Goal: Task Accomplishment & Management: Use online tool/utility

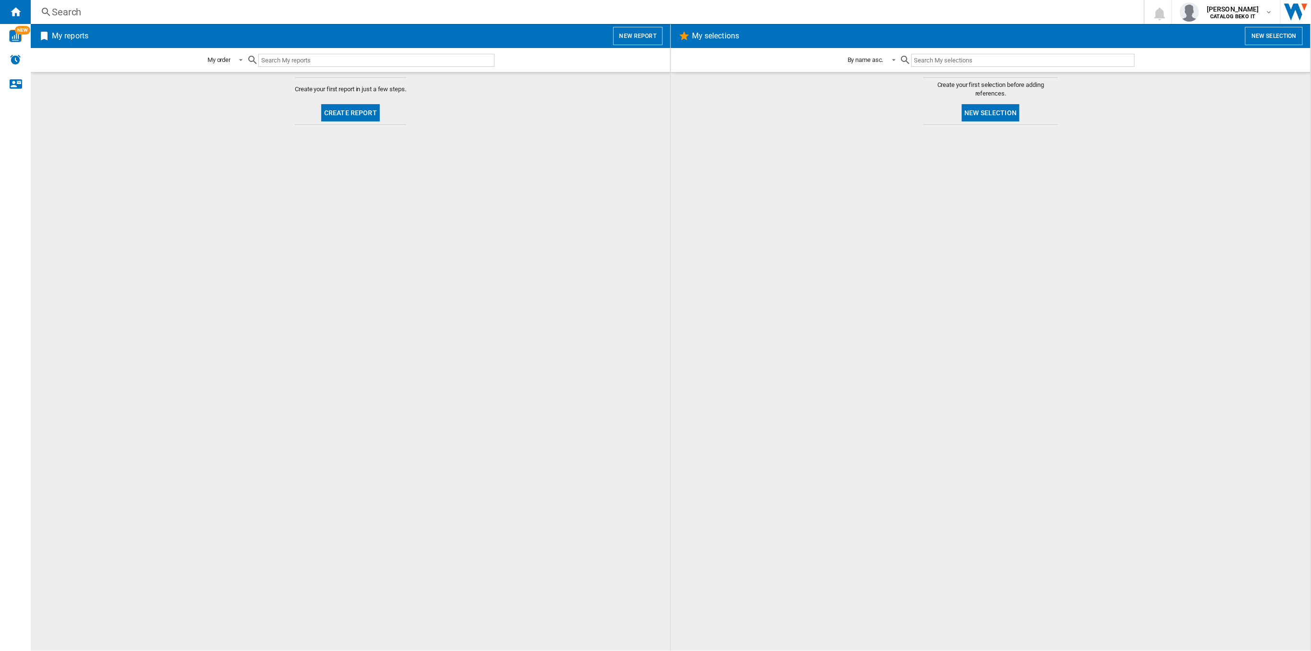
click at [354, 110] on button "Create report" at bounding box center [350, 112] width 59 height 17
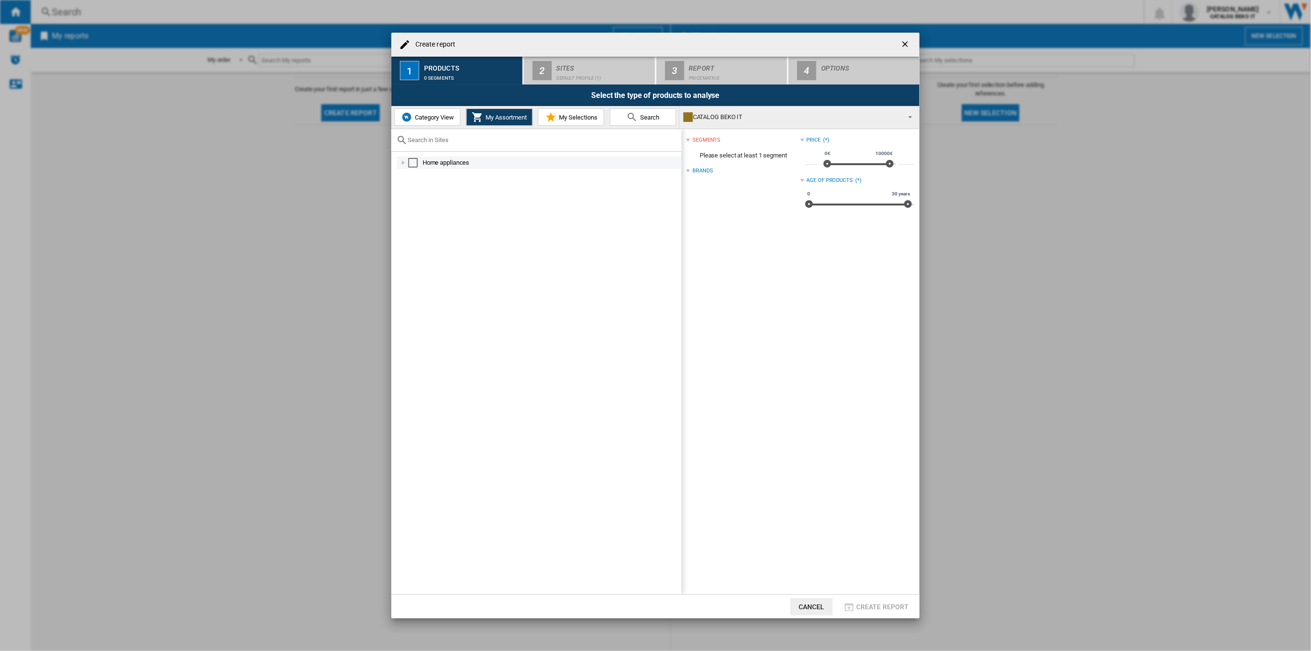
click at [402, 163] on div at bounding box center [404, 163] width 10 height 10
click at [447, 122] on button "Category View" at bounding box center [427, 117] width 66 height 17
click at [399, 160] on div at bounding box center [399, 163] width 10 height 10
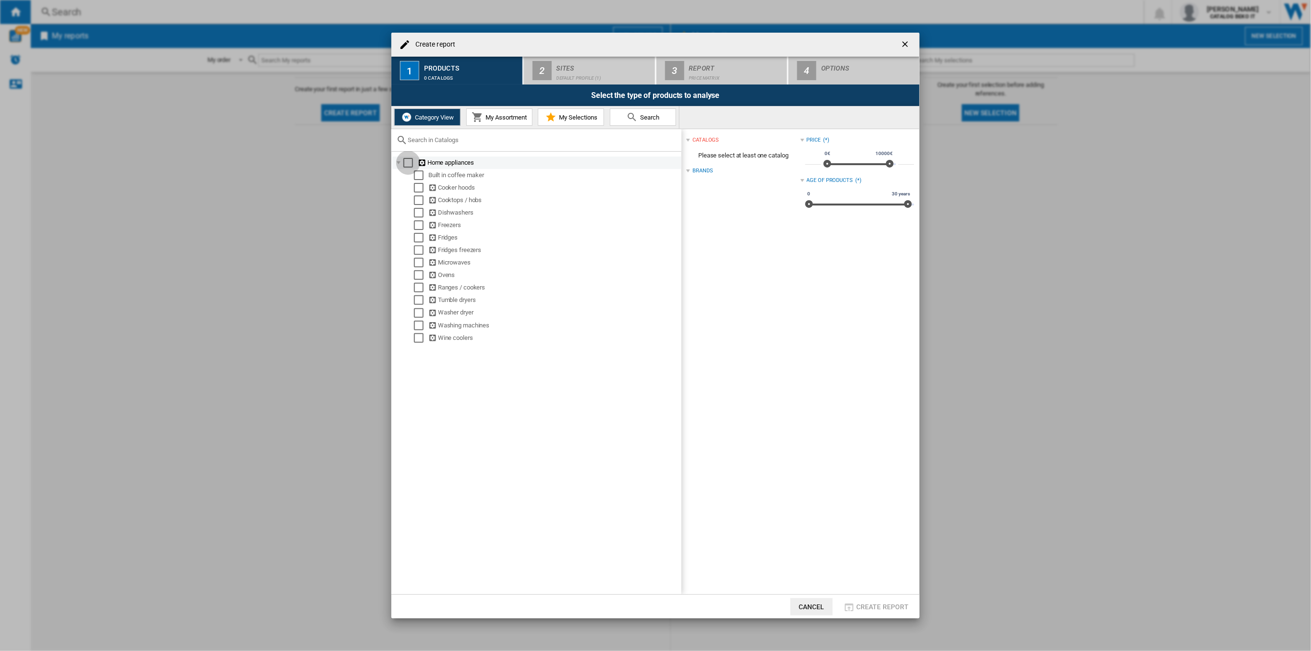
click at [406, 163] on div "Select" at bounding box center [408, 163] width 10 height 10
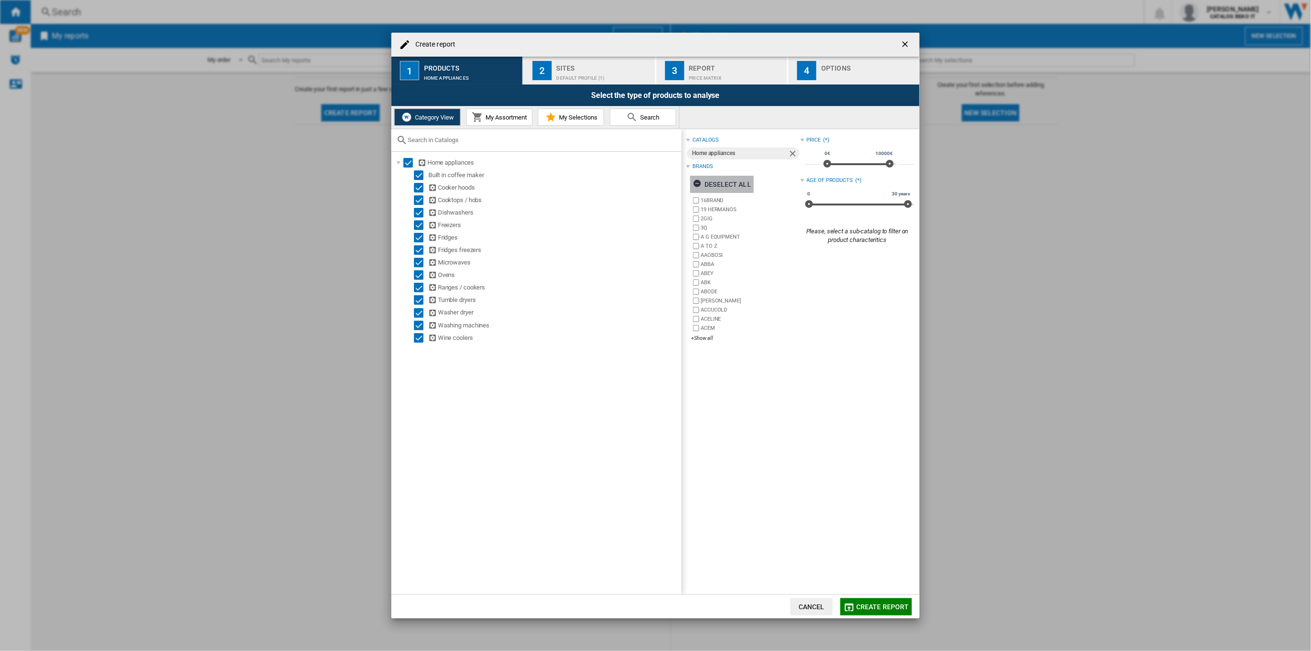
click at [696, 185] on ng-md-icon "button" at bounding box center [699, 185] width 12 height 12
click at [701, 335] on div "+Show all" at bounding box center [745, 338] width 109 height 7
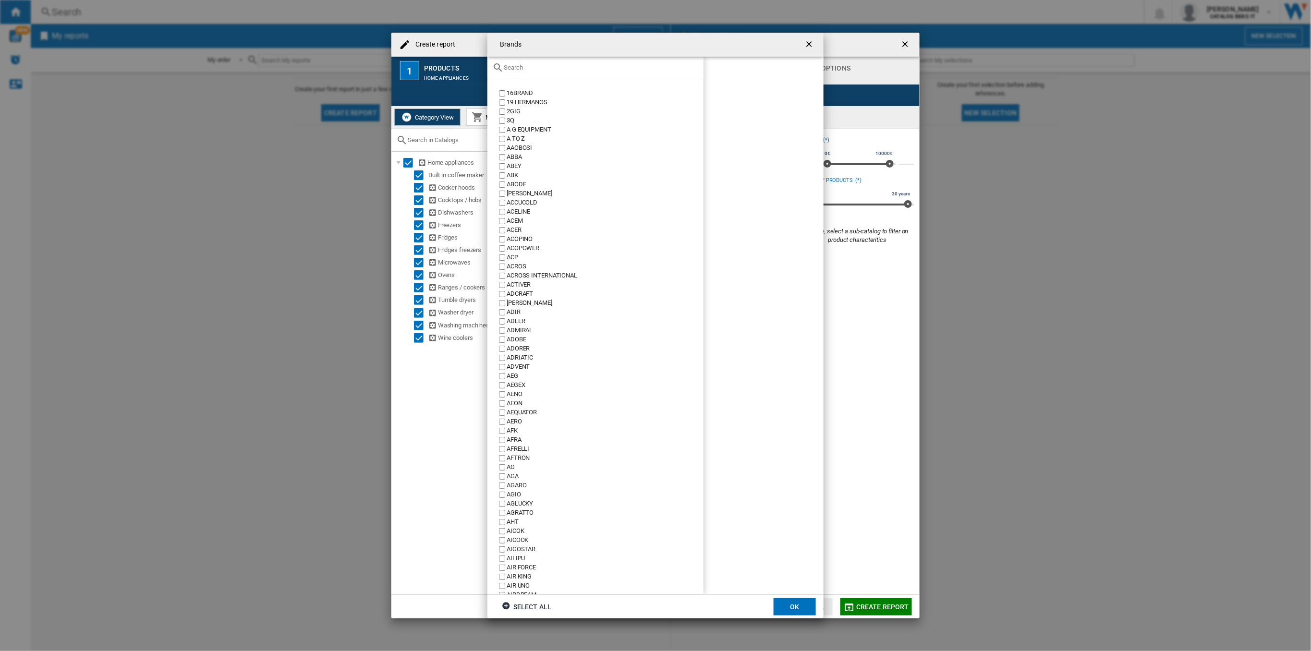
click at [532, 67] on input "text" at bounding box center [601, 67] width 195 height 7
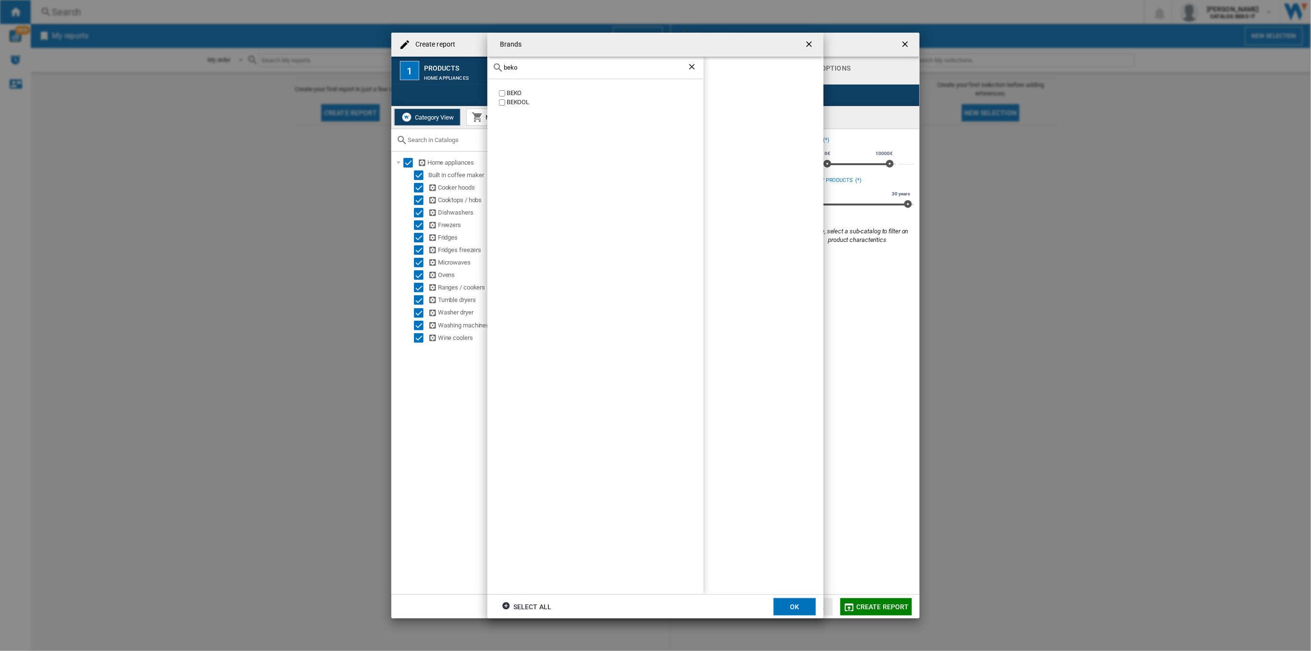
click at [510, 90] on div "BEKO" at bounding box center [605, 93] width 197 height 9
drag, startPoint x: 547, startPoint y: 68, endPoint x: 493, endPoint y: 69, distance: 53.8
click at [493, 69] on div "beko" at bounding box center [595, 68] width 216 height 23
click at [507, 96] on div "WHIRLPOOL" at bounding box center [605, 93] width 197 height 9
drag, startPoint x: 531, startPoint y: 64, endPoint x: 477, endPoint y: 71, distance: 53.7
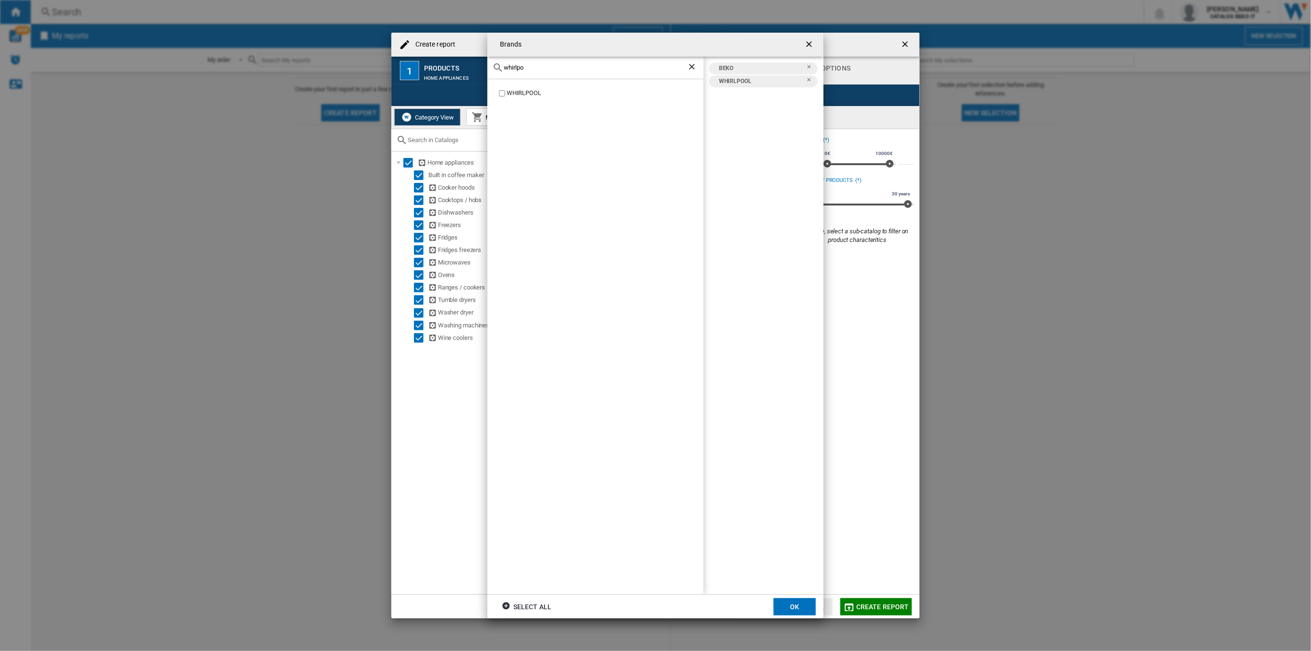
click at [477, 71] on div "Brands whirlpo WHIRLPOOL BEKO WHIRLPOOL Select all OK" at bounding box center [655, 325] width 1311 height 651
drag, startPoint x: 549, startPoint y: 63, endPoint x: 482, endPoint y: 63, distance: 67.2
click at [482, 63] on div "Brands indesit INDESIT BEKO INDESIT WHIRLPOOL Select all OK" at bounding box center [655, 325] width 1311 height 651
type input "hot"
click at [510, 126] on div "HOTPOINT" at bounding box center [605, 129] width 197 height 9
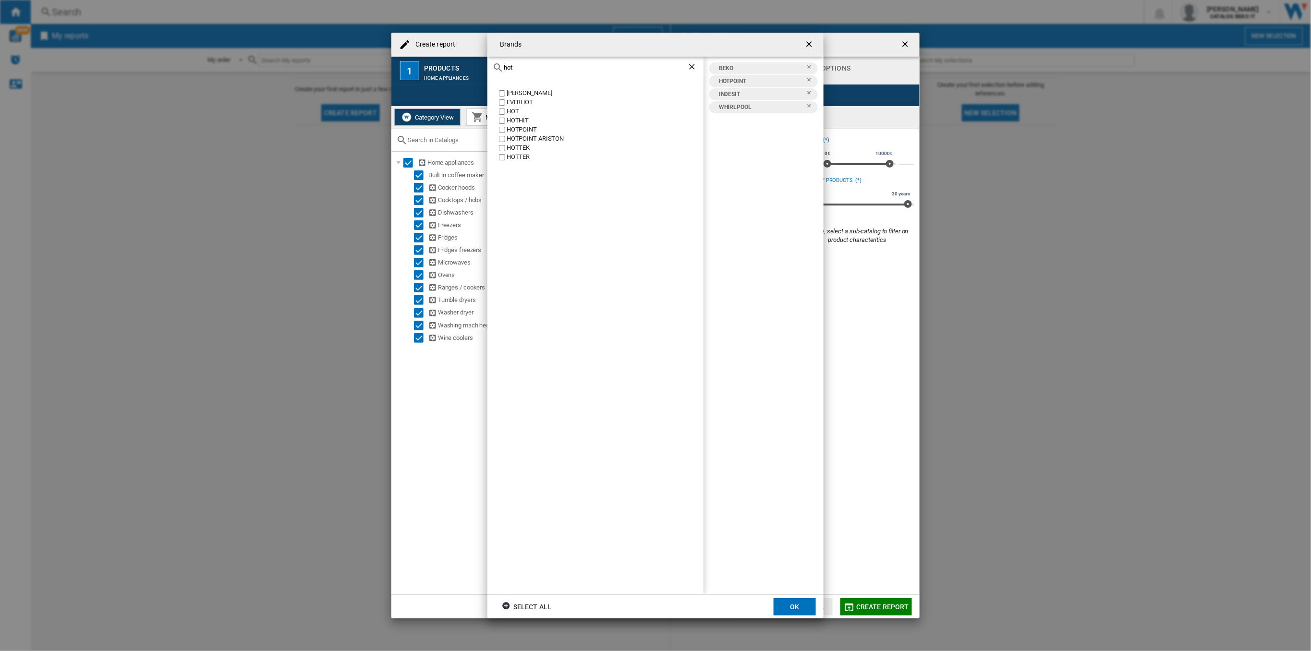
click at [513, 138] on div "HOTPOINT ARISTON" at bounding box center [605, 138] width 197 height 9
click at [803, 606] on button "OK" at bounding box center [795, 606] width 42 height 17
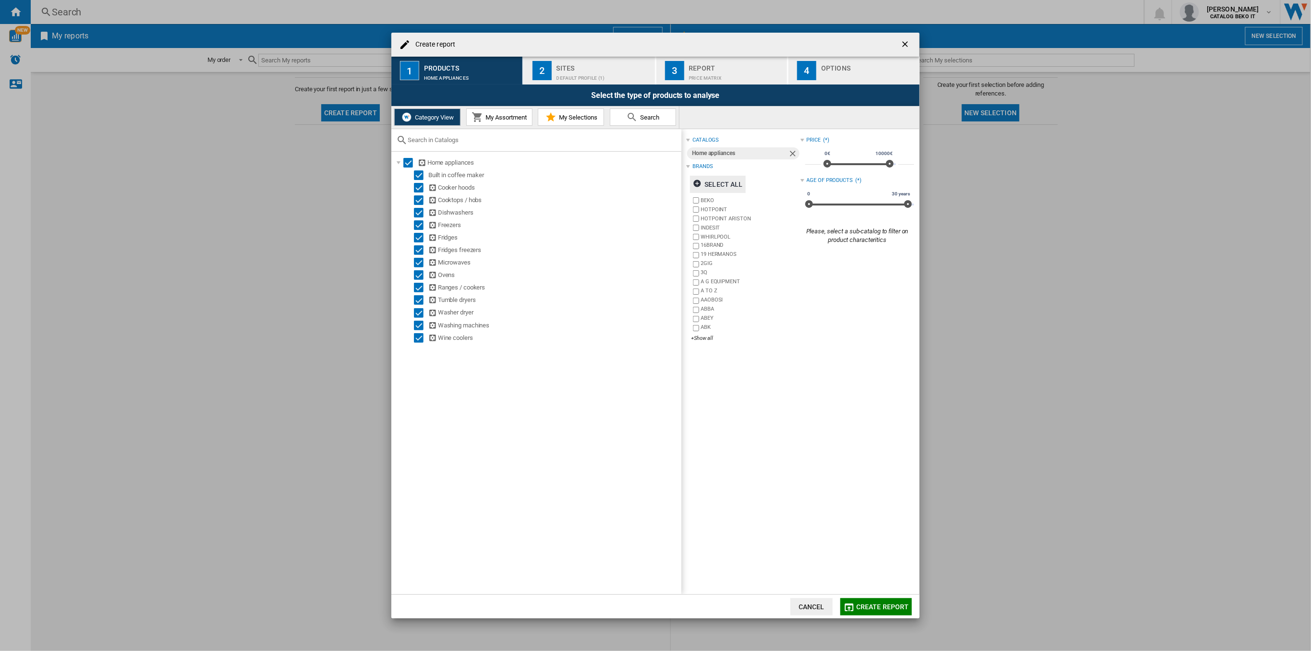
click at [579, 65] on div "Sites" at bounding box center [604, 66] width 95 height 10
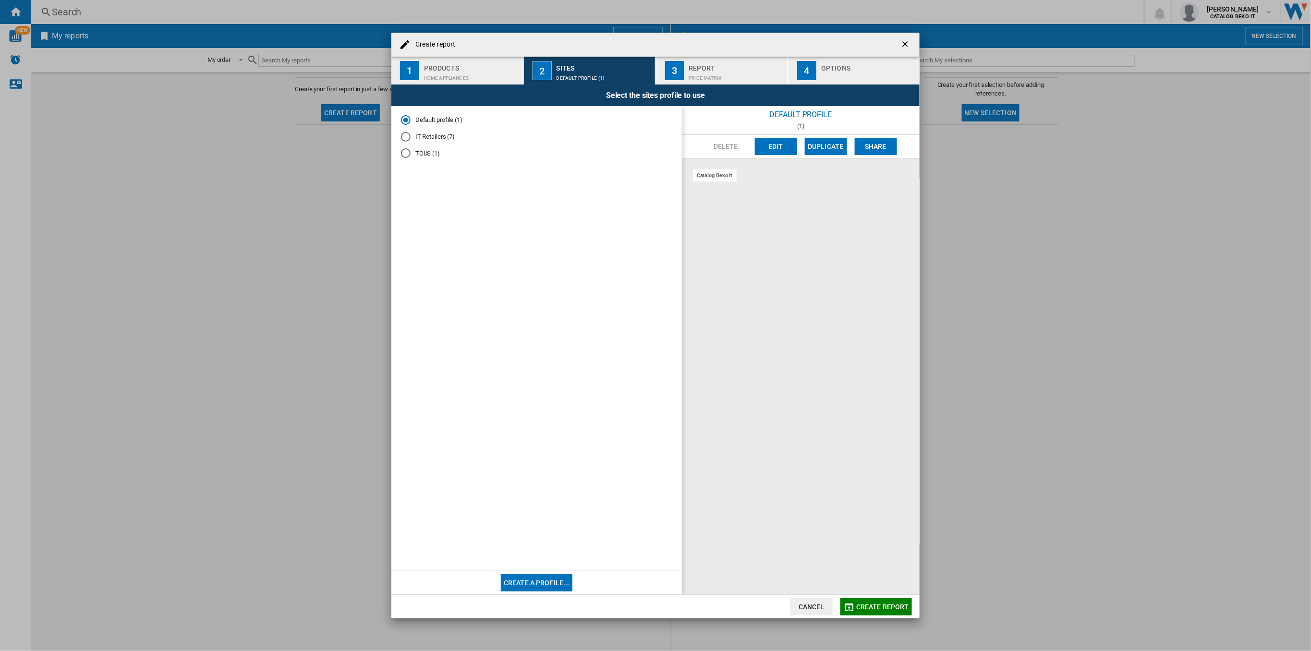
click at [428, 155] on md-radio-button "TOUS (1)" at bounding box center [536, 153] width 271 height 9
click at [431, 141] on md-radio-button "IT Retailers (7)" at bounding box center [536, 136] width 271 height 9
click at [725, 69] on div "Report" at bounding box center [736, 66] width 95 height 10
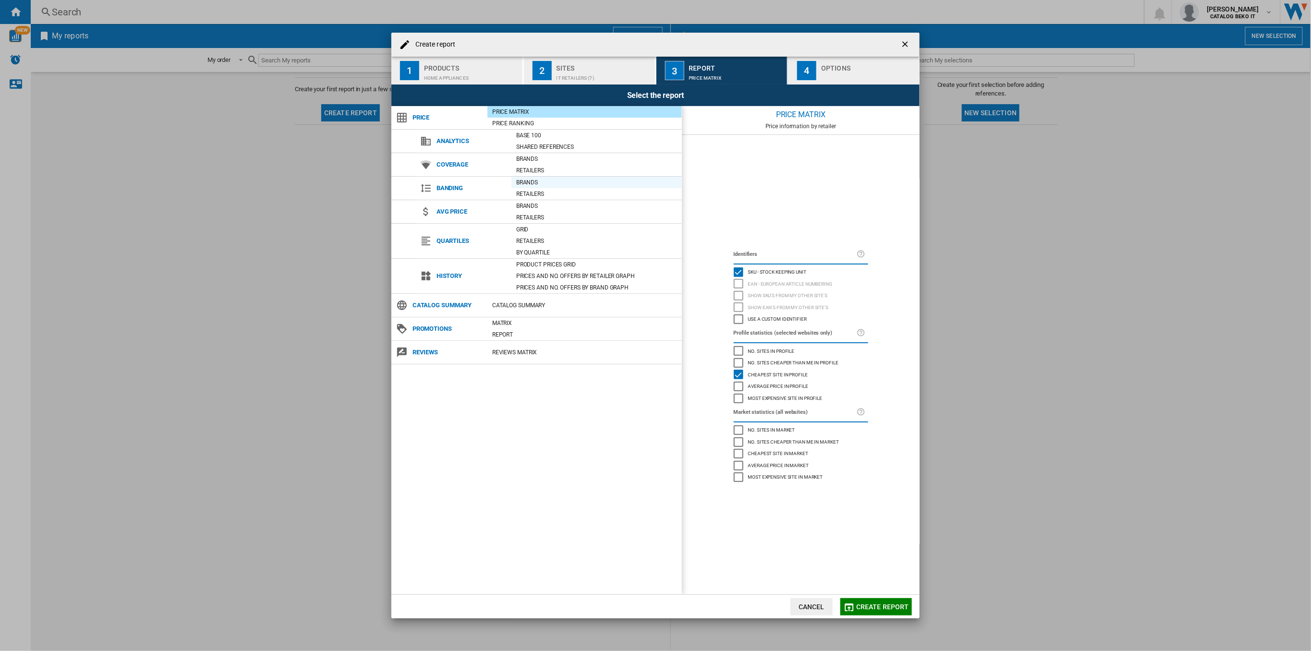
click at [534, 184] on div "Brands" at bounding box center [596, 183] width 170 height 10
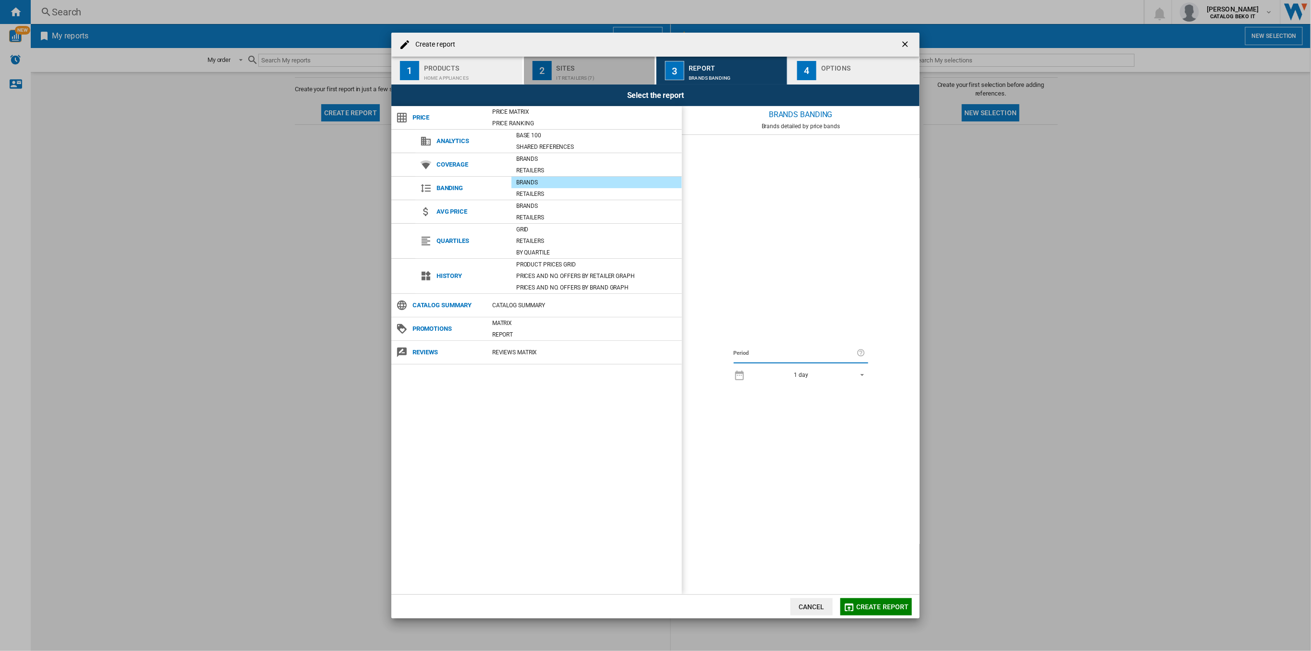
click at [603, 76] on div "IT Retailers (7)" at bounding box center [604, 76] width 95 height 10
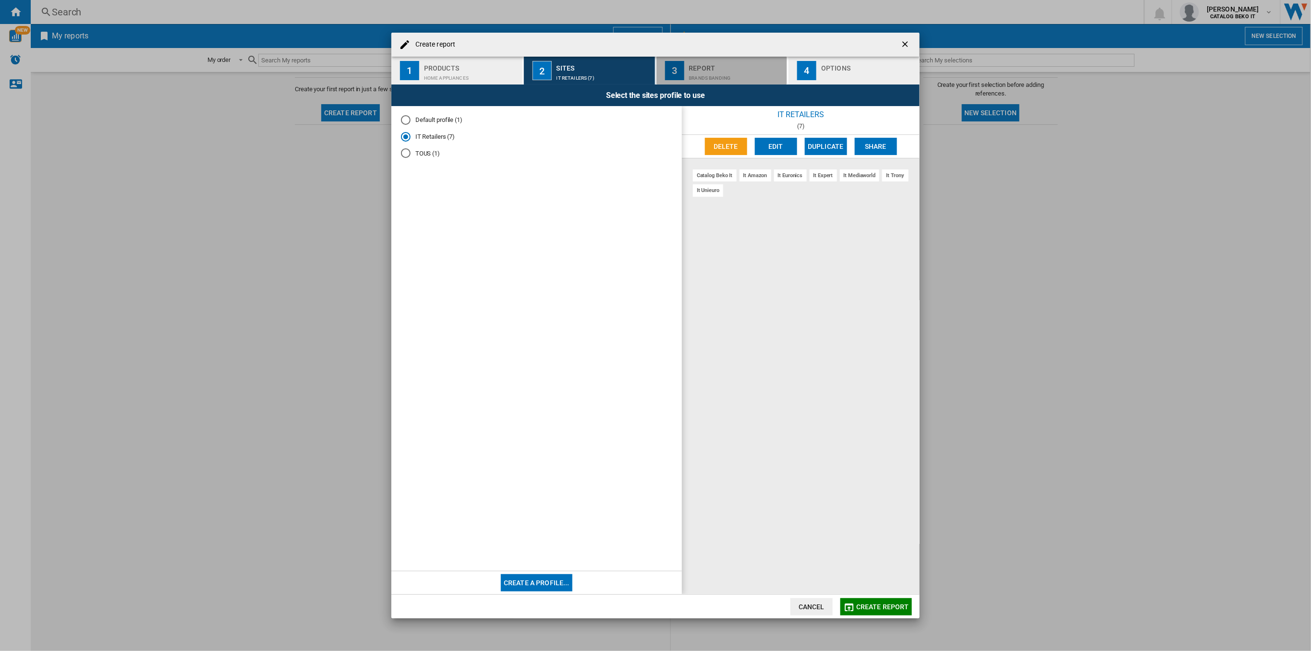
click at [671, 77] on div "3" at bounding box center [674, 70] width 19 height 19
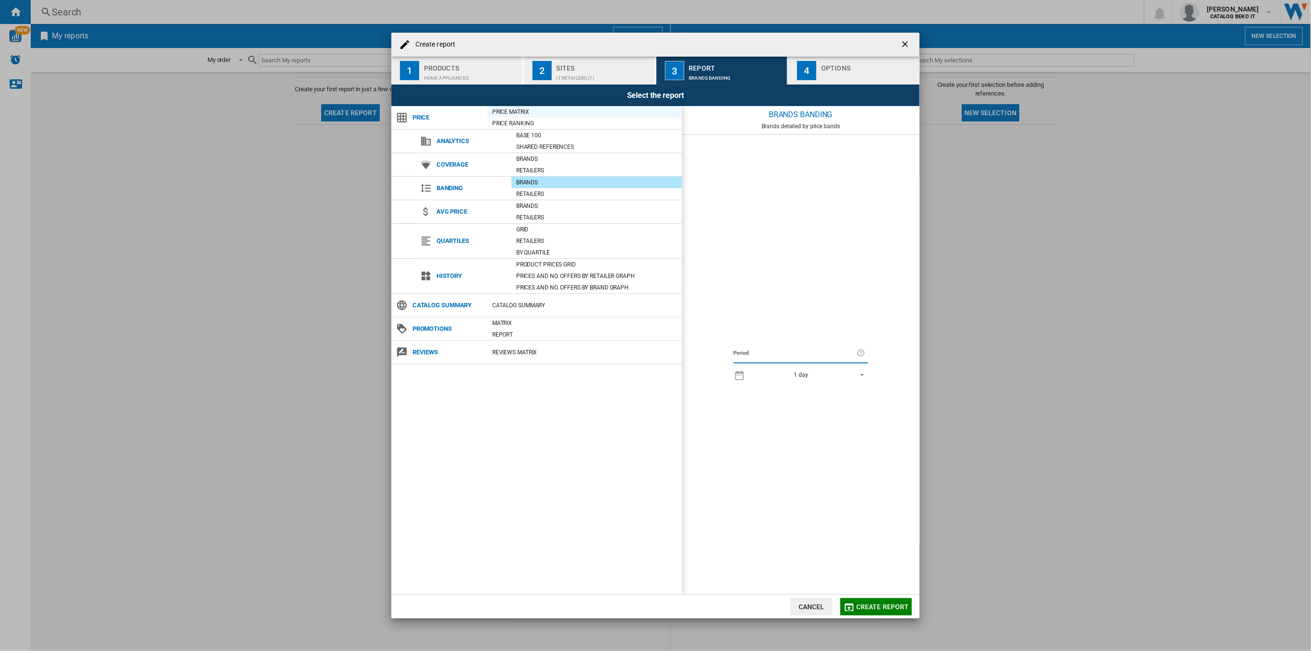
click at [515, 112] on div "Price Matrix" at bounding box center [584, 112] width 195 height 10
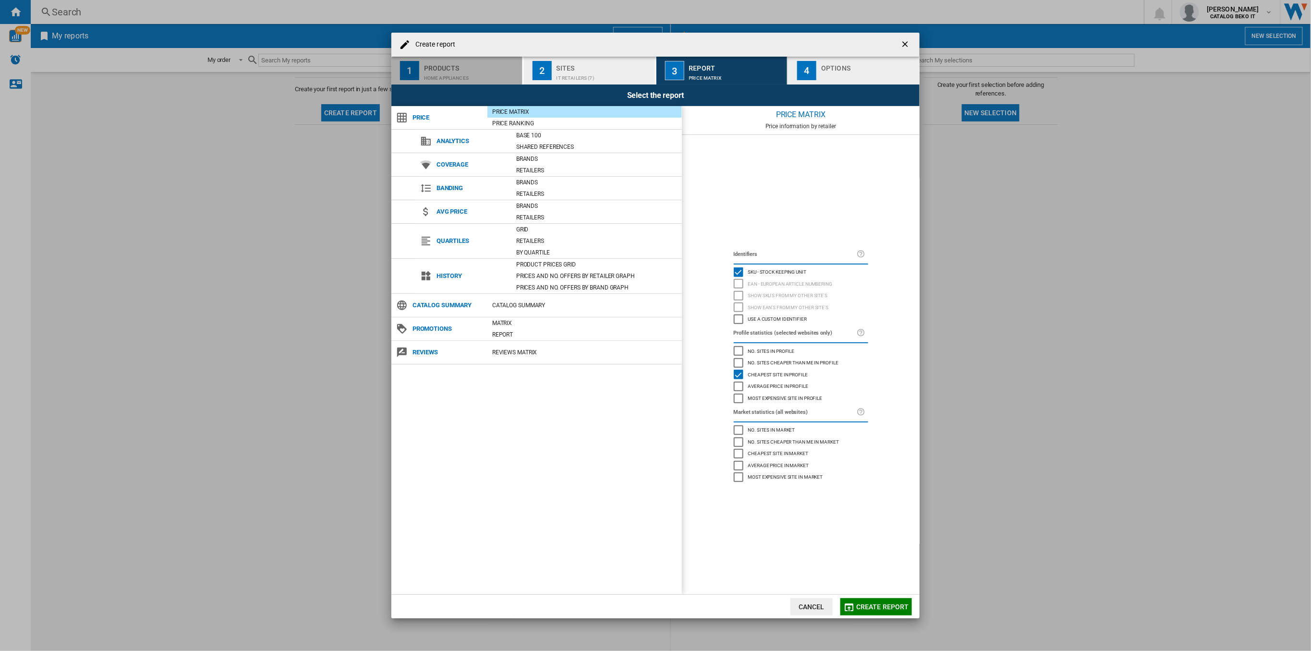
click at [451, 63] on div "Products" at bounding box center [471, 66] width 95 height 10
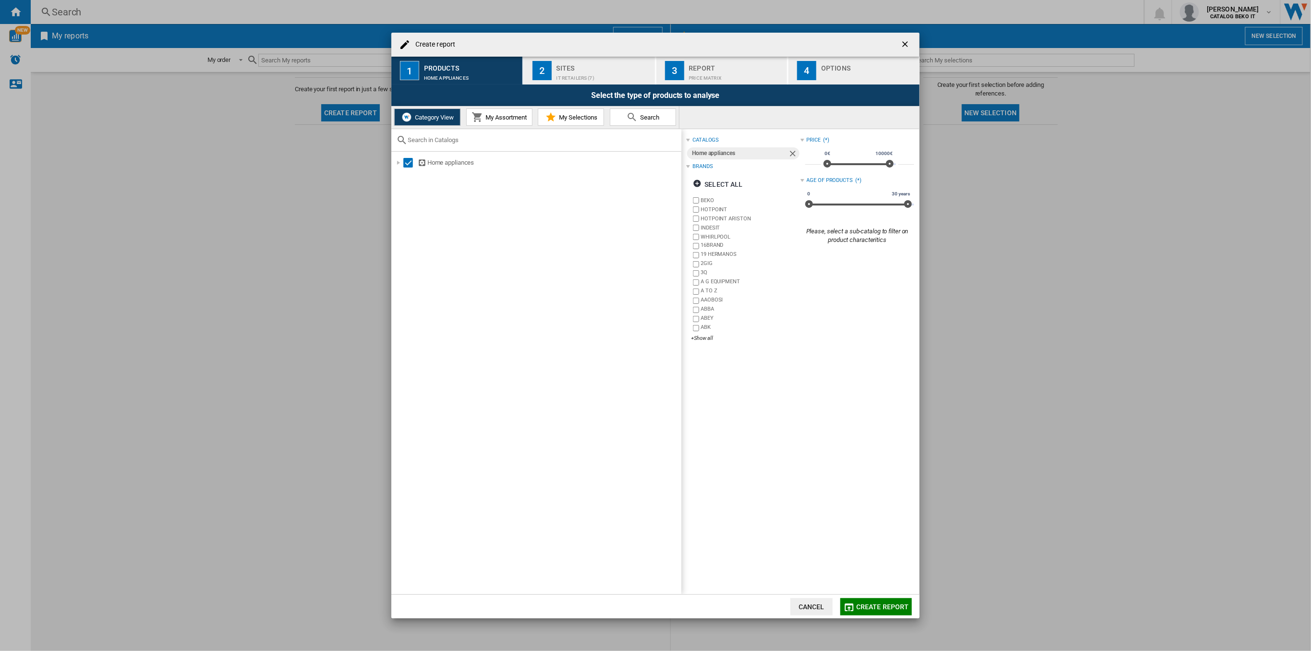
click at [551, 67] on div "2" at bounding box center [542, 70] width 19 height 19
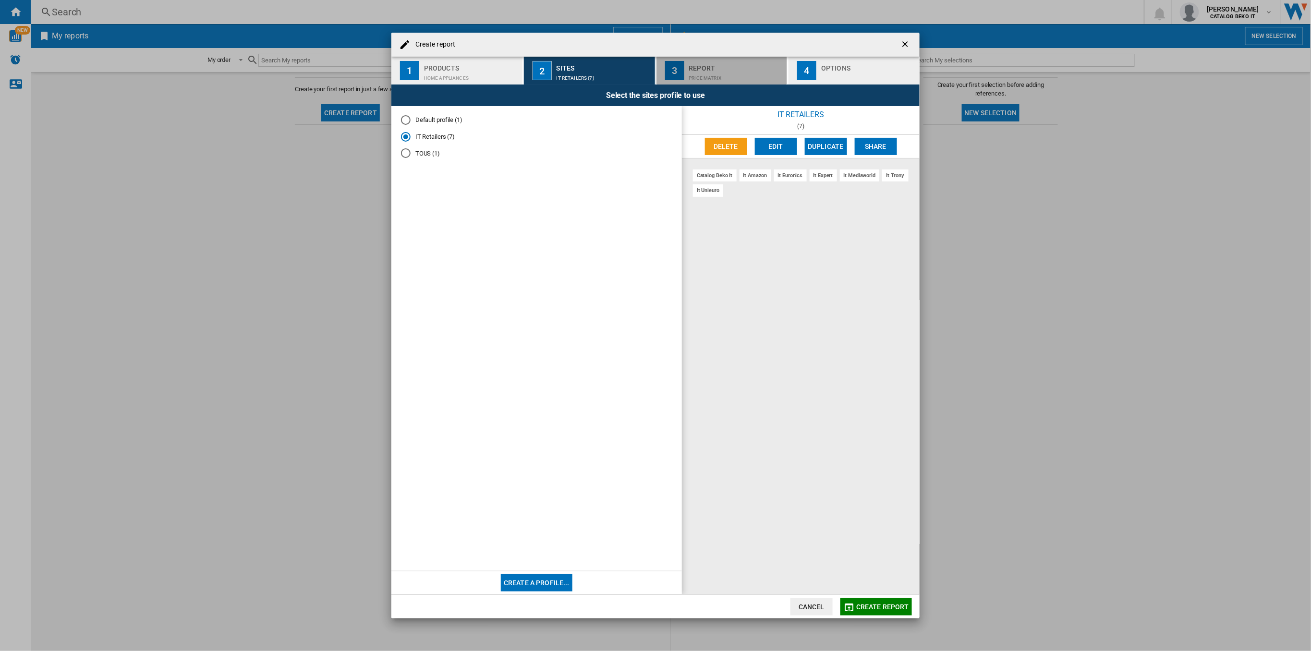
click at [687, 72] on button "3 Report Price Matrix" at bounding box center [723, 71] width 132 height 28
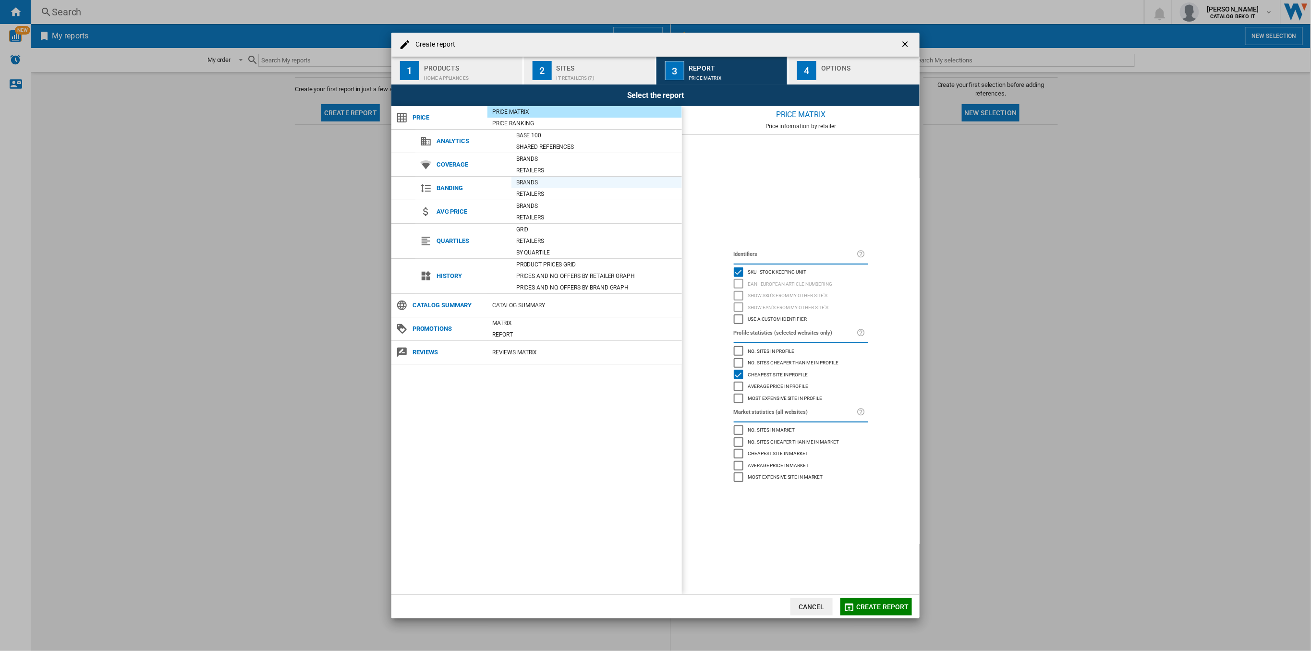
click at [578, 183] on div "Brands" at bounding box center [596, 183] width 170 height 10
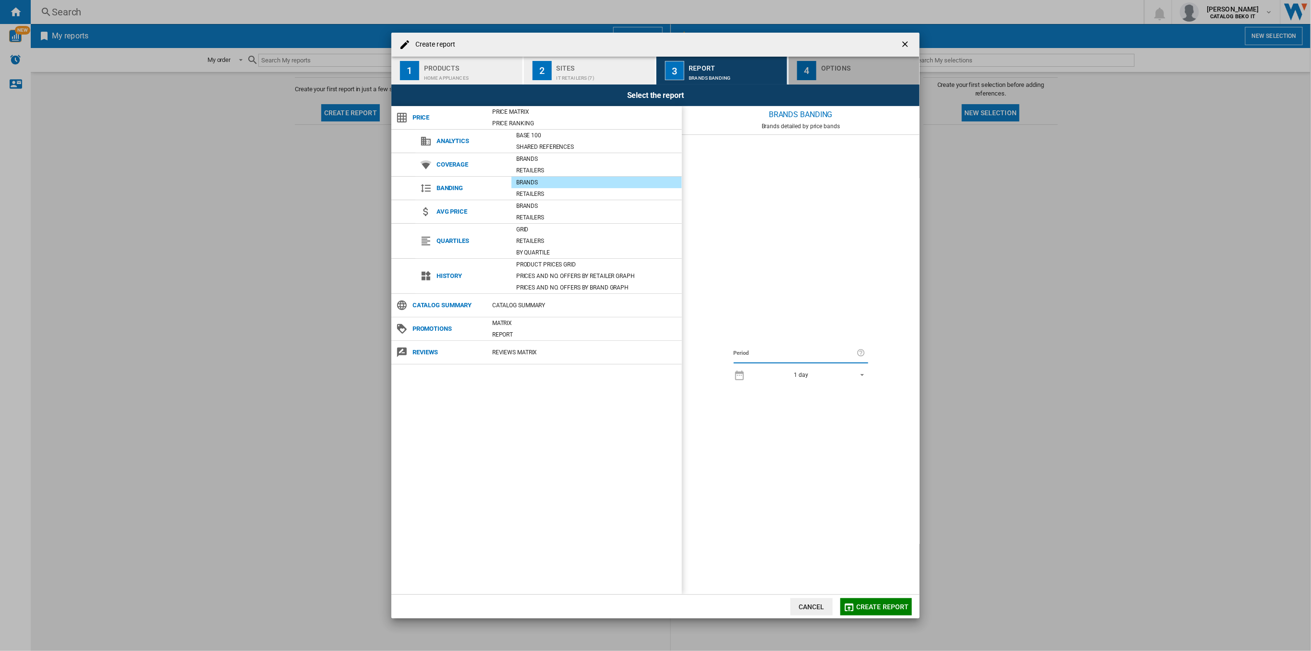
click at [830, 73] on div "button" at bounding box center [868, 76] width 95 height 10
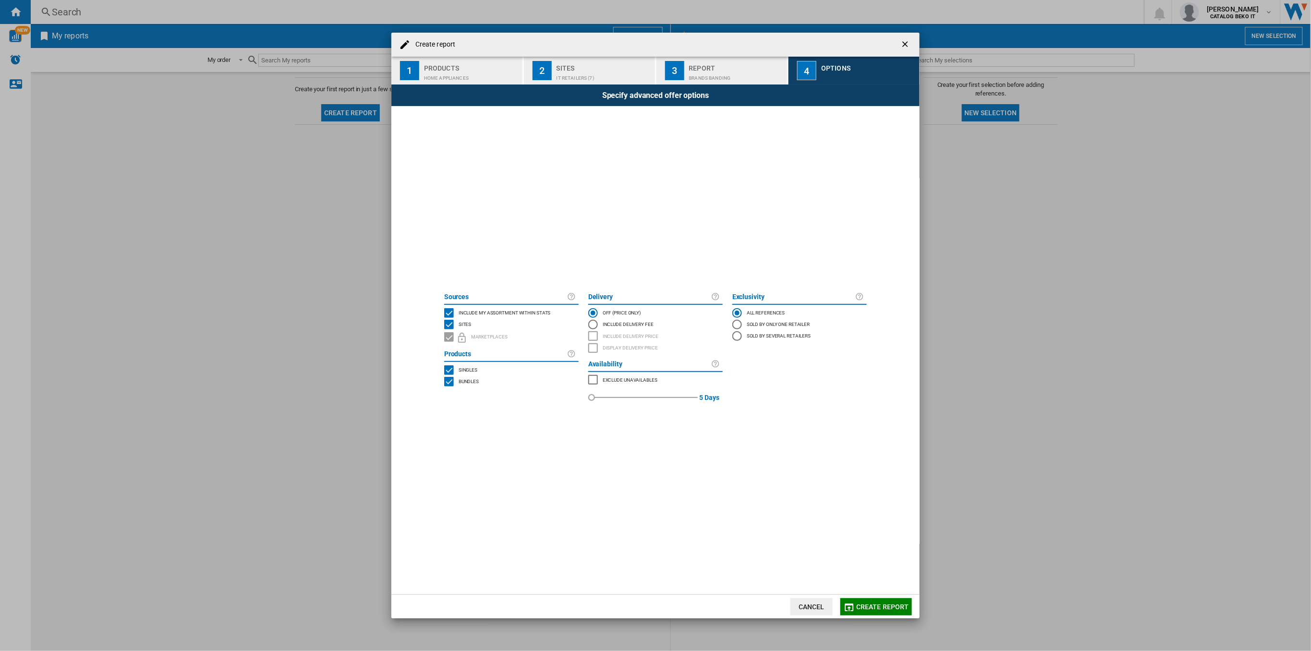
click at [469, 73] on div "Home appliances" at bounding box center [471, 76] width 95 height 10
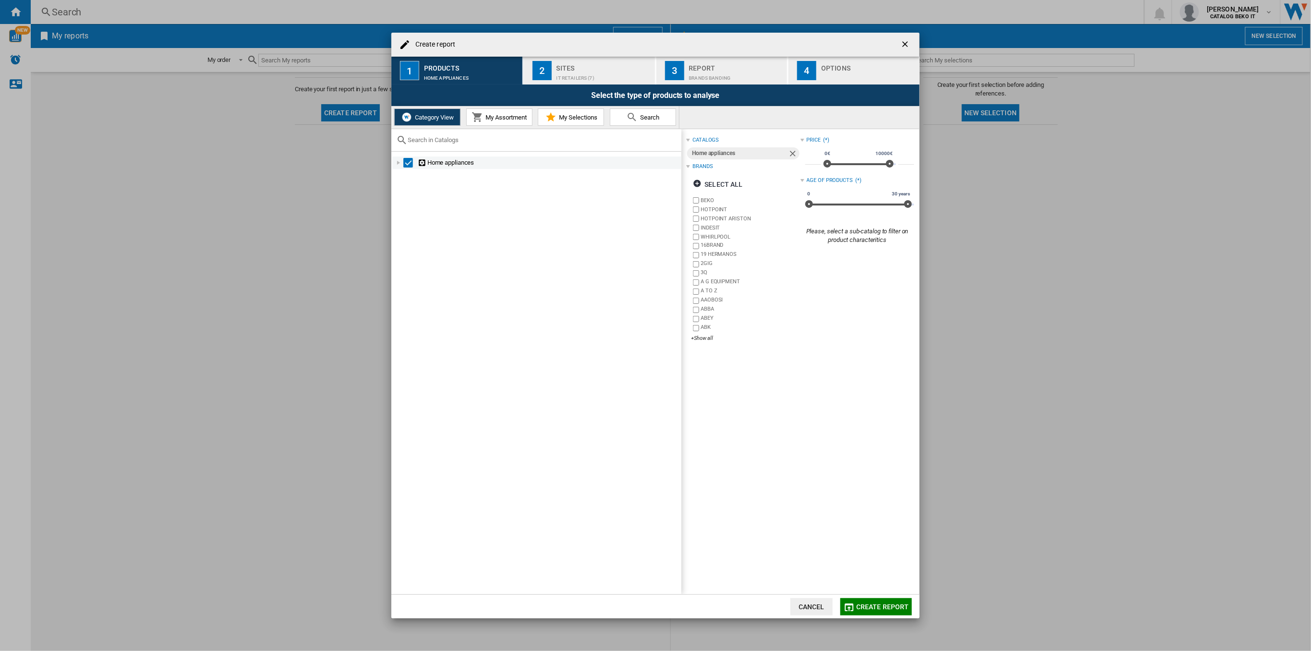
click at [398, 165] on div at bounding box center [399, 163] width 10 height 10
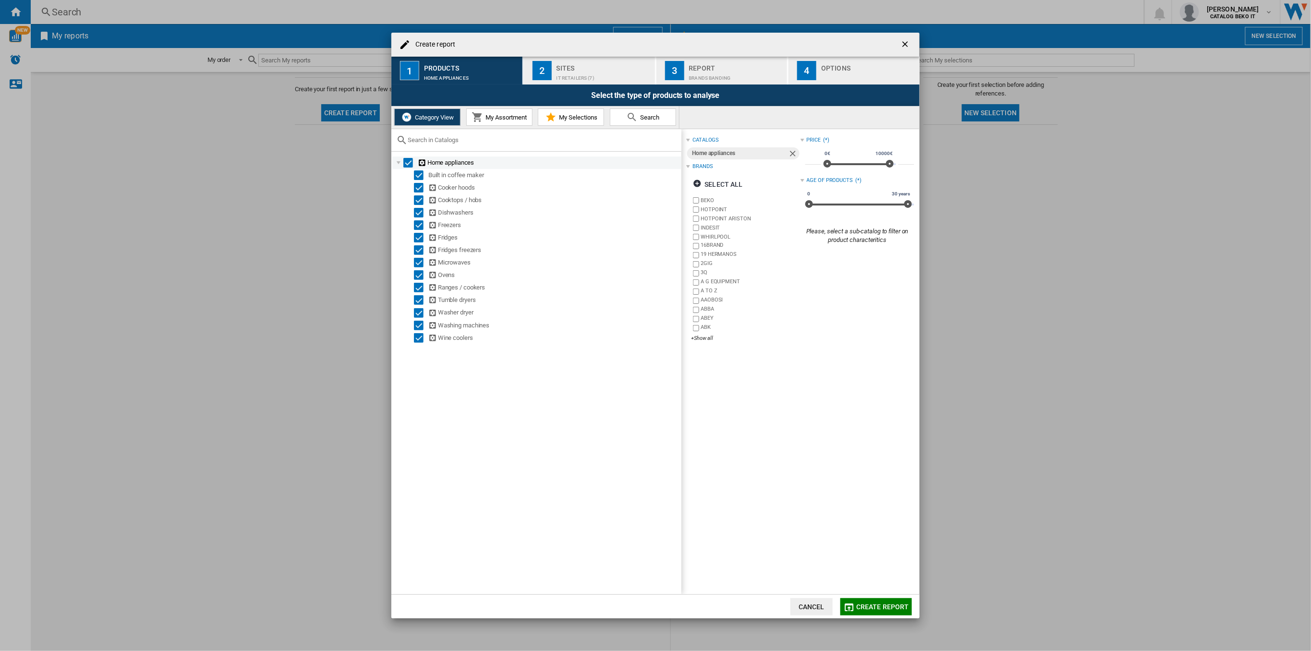
click at [408, 167] on div "Select" at bounding box center [408, 163] width 10 height 10
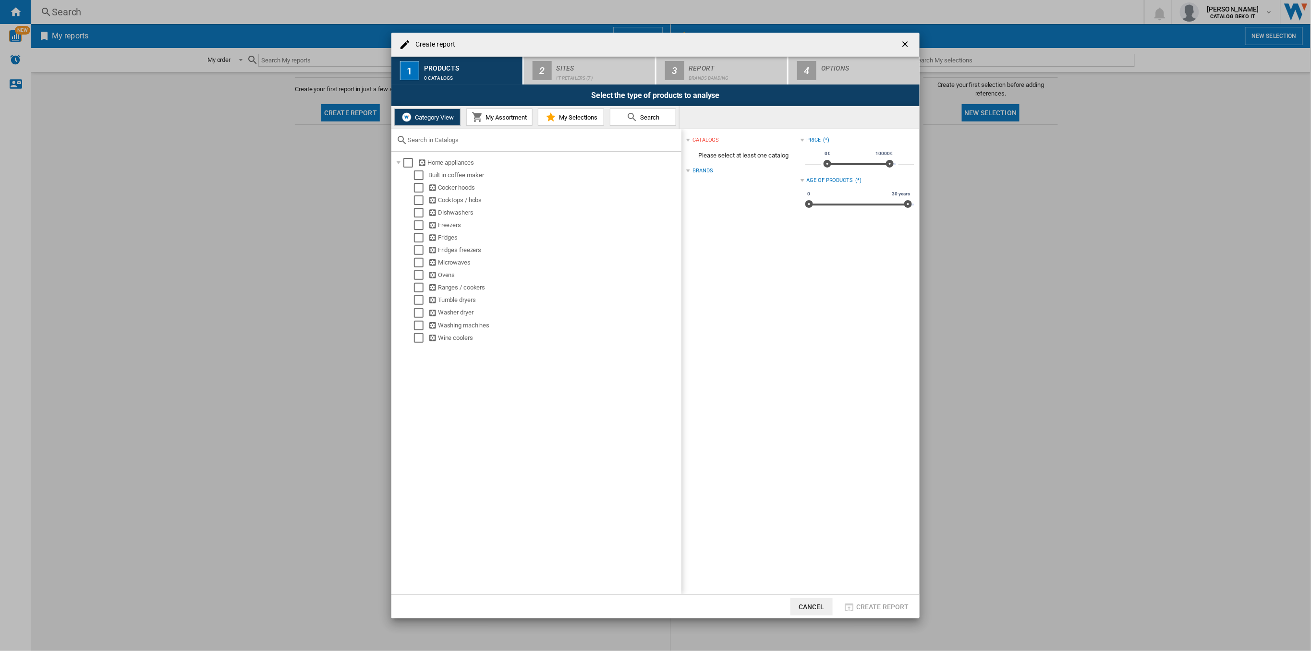
click at [487, 112] on button "My Assortment" at bounding box center [499, 117] width 66 height 17
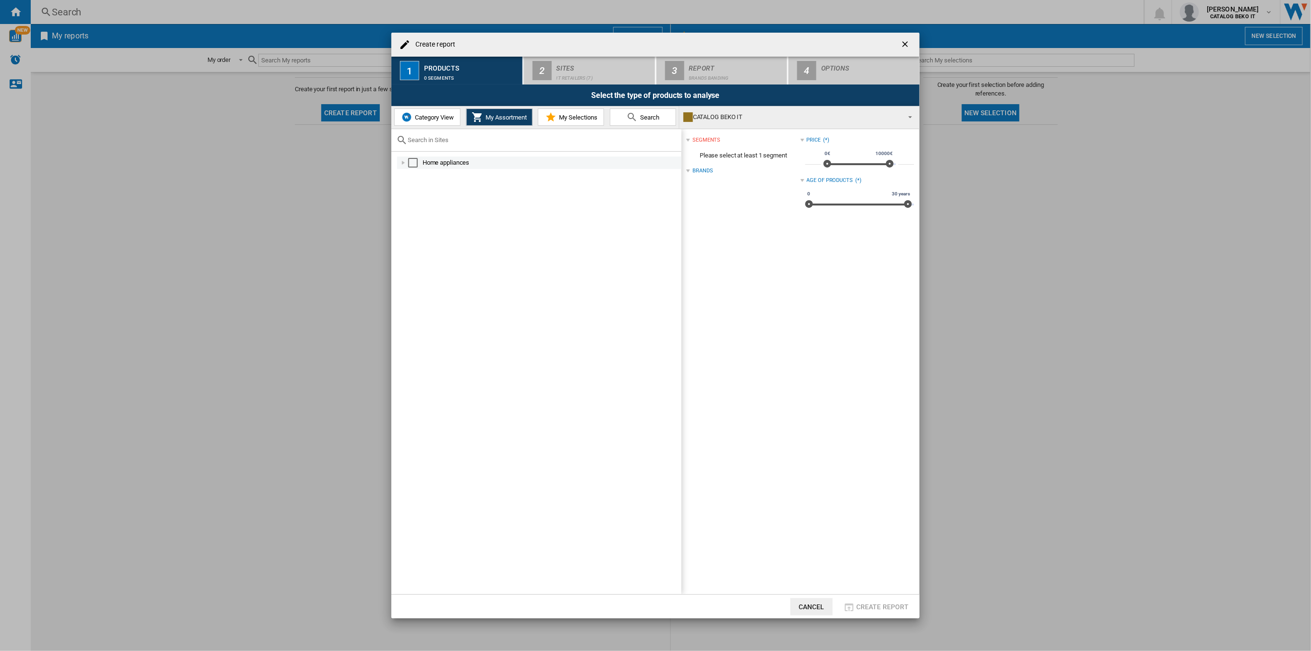
click at [402, 166] on div at bounding box center [404, 163] width 10 height 10
click at [437, 114] on span "Category View" at bounding box center [433, 117] width 41 height 7
click at [397, 166] on div at bounding box center [399, 163] width 10 height 10
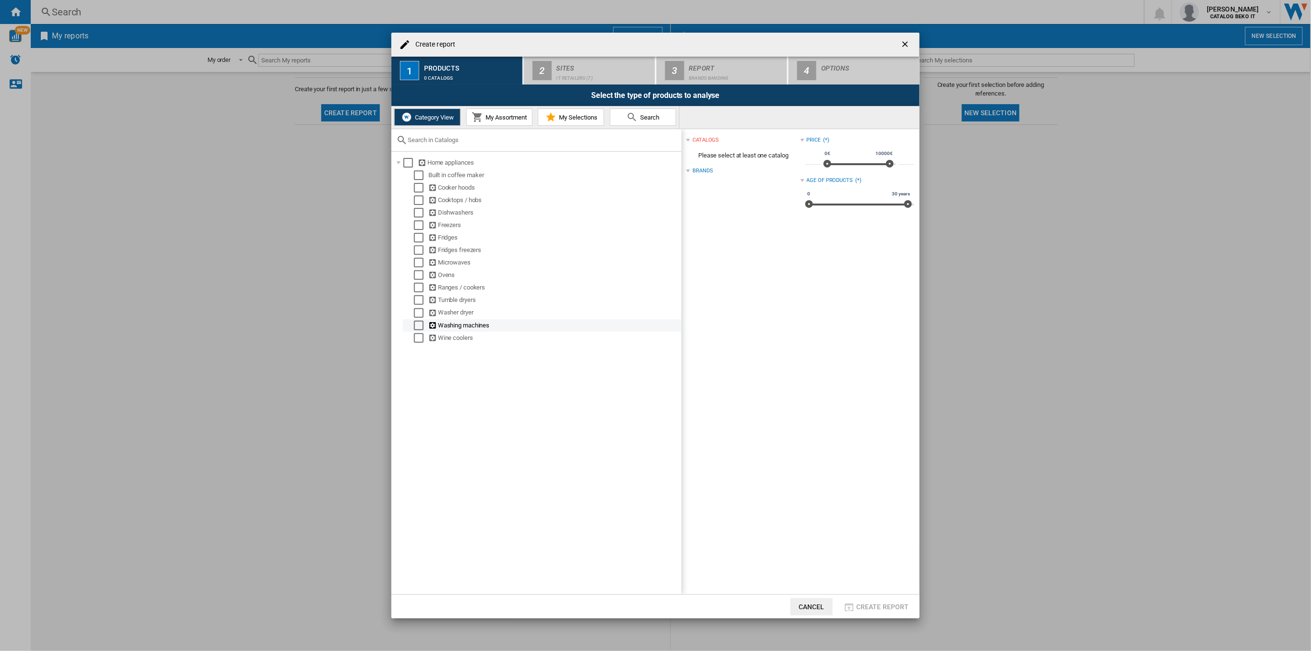
click at [471, 326] on div "Washing machines" at bounding box center [554, 326] width 252 height 10
click at [415, 324] on div "Select" at bounding box center [419, 326] width 10 height 10
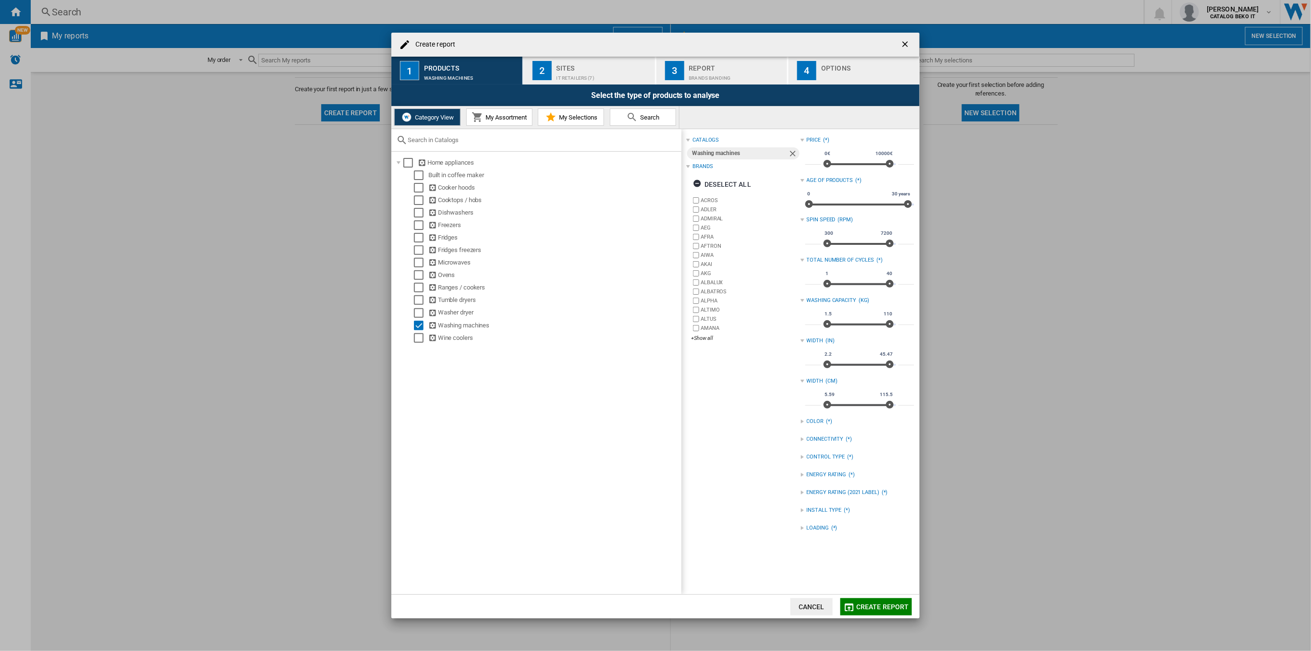
click at [801, 511] on div at bounding box center [803, 511] width 4 height 4
click at [801, 539] on div "LOADING (*)" at bounding box center [858, 542] width 114 height 12
click at [416, 323] on div "Select" at bounding box center [419, 326] width 10 height 10
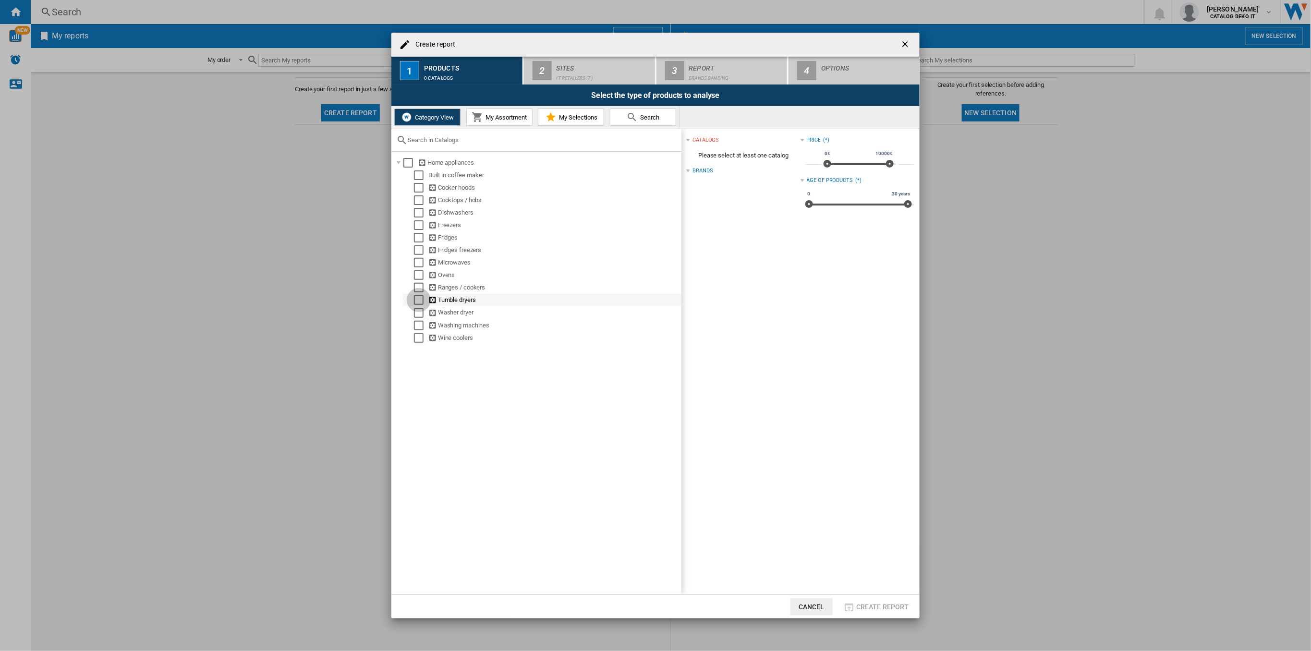
click at [420, 298] on div "Select" at bounding box center [419, 300] width 10 height 10
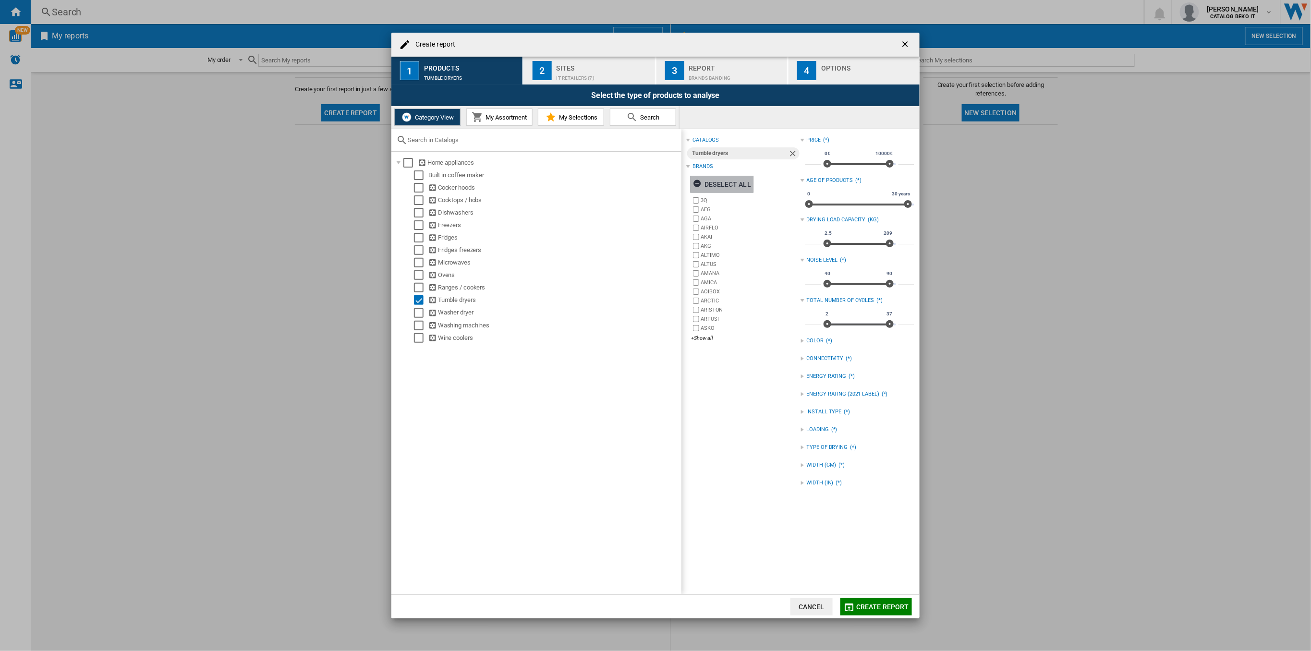
click at [726, 186] on div "Deselect all" at bounding box center [722, 184] width 58 height 17
click at [703, 340] on div "+Show all" at bounding box center [745, 338] width 109 height 7
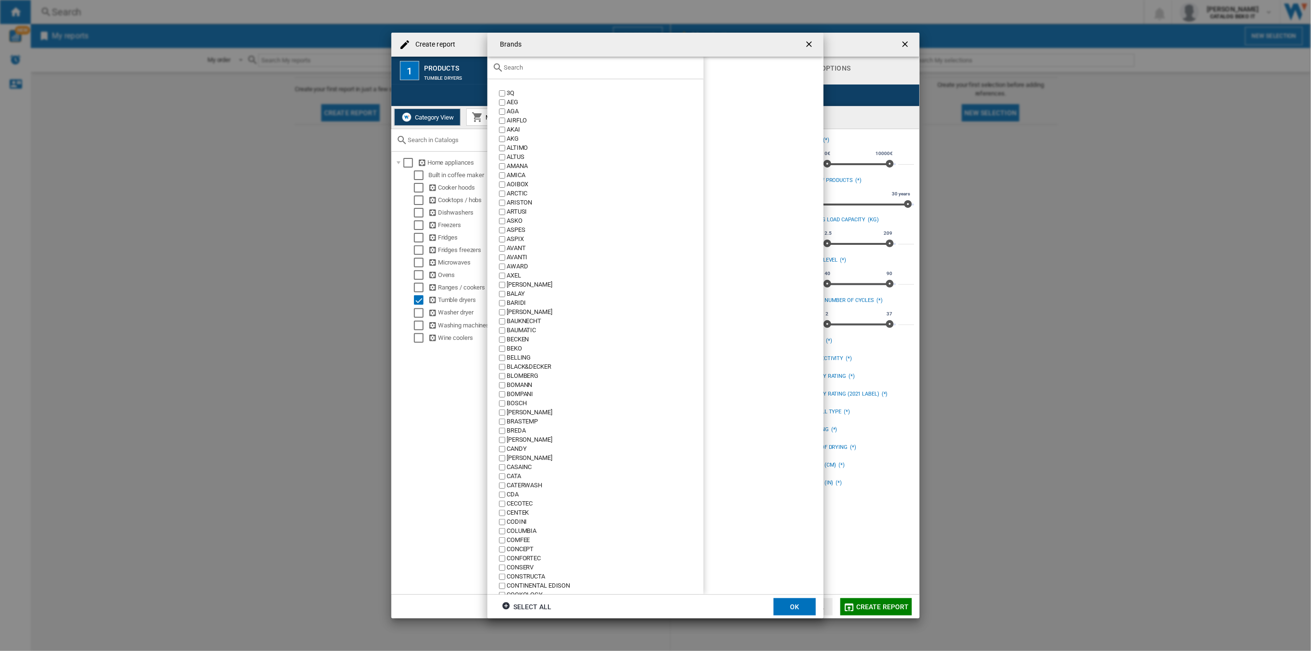
click at [511, 69] on input "{{::title}} OK ..." at bounding box center [601, 67] width 195 height 7
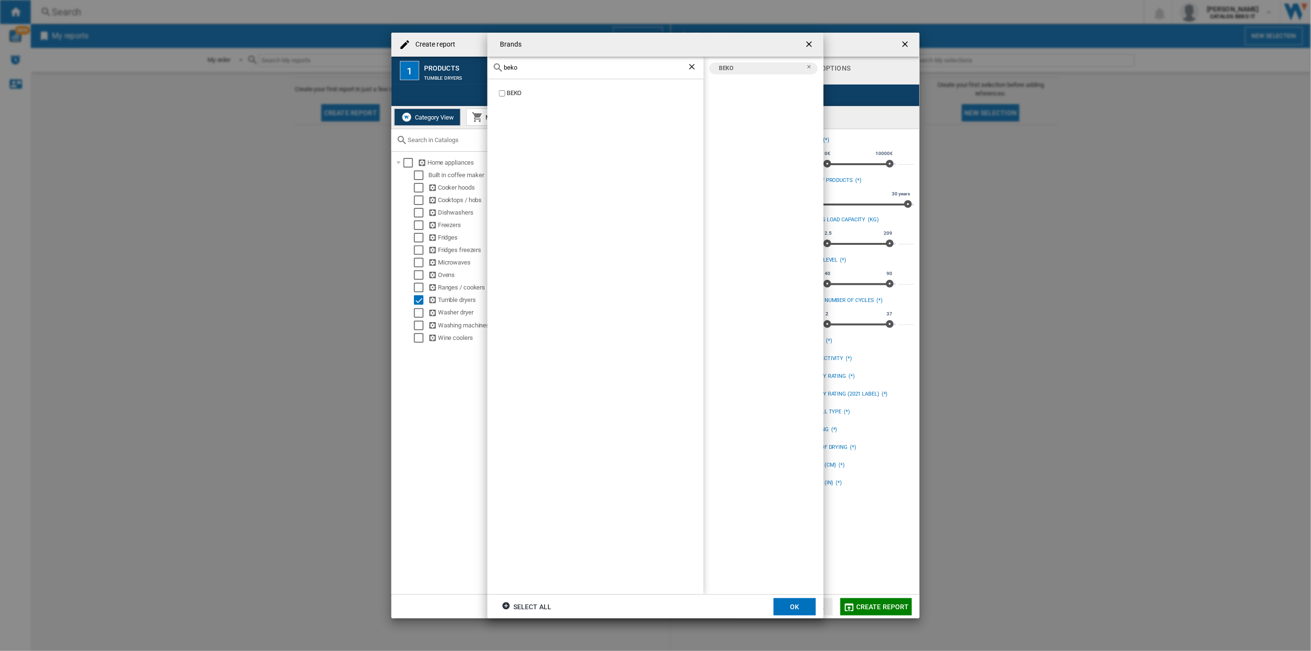
drag, startPoint x: 524, startPoint y: 66, endPoint x: 482, endPoint y: 66, distance: 41.8
click at [482, 66] on div "Brands beko BEKO BEKO Select all OK" at bounding box center [655, 325] width 1311 height 651
click at [523, 63] on div "hotp" at bounding box center [595, 68] width 216 height 23
drag, startPoint x: 515, startPoint y: 66, endPoint x: 493, endPoint y: 66, distance: 22.6
click at [493, 66] on div "hotp" at bounding box center [595, 68] width 216 height 23
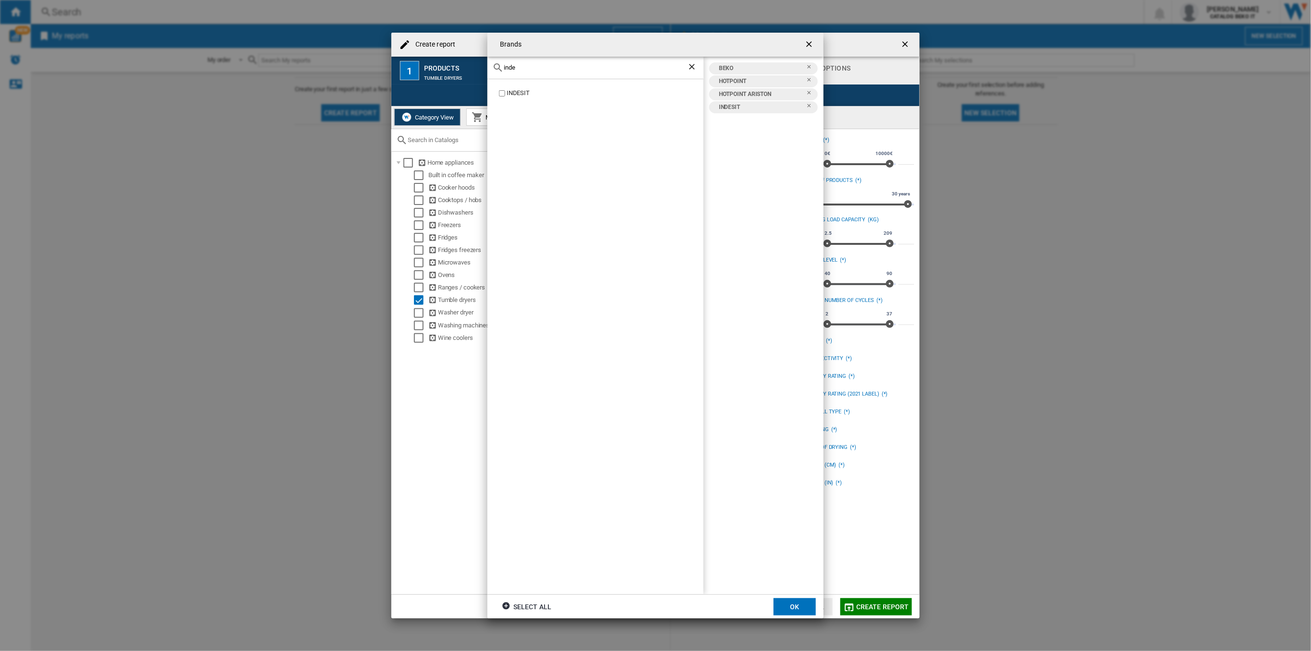
drag, startPoint x: 516, startPoint y: 64, endPoint x: 494, endPoint y: 65, distance: 22.1
click at [494, 65] on div "inde" at bounding box center [595, 68] width 216 height 23
type input "whirl"
click at [787, 604] on button "OK" at bounding box center [795, 606] width 42 height 17
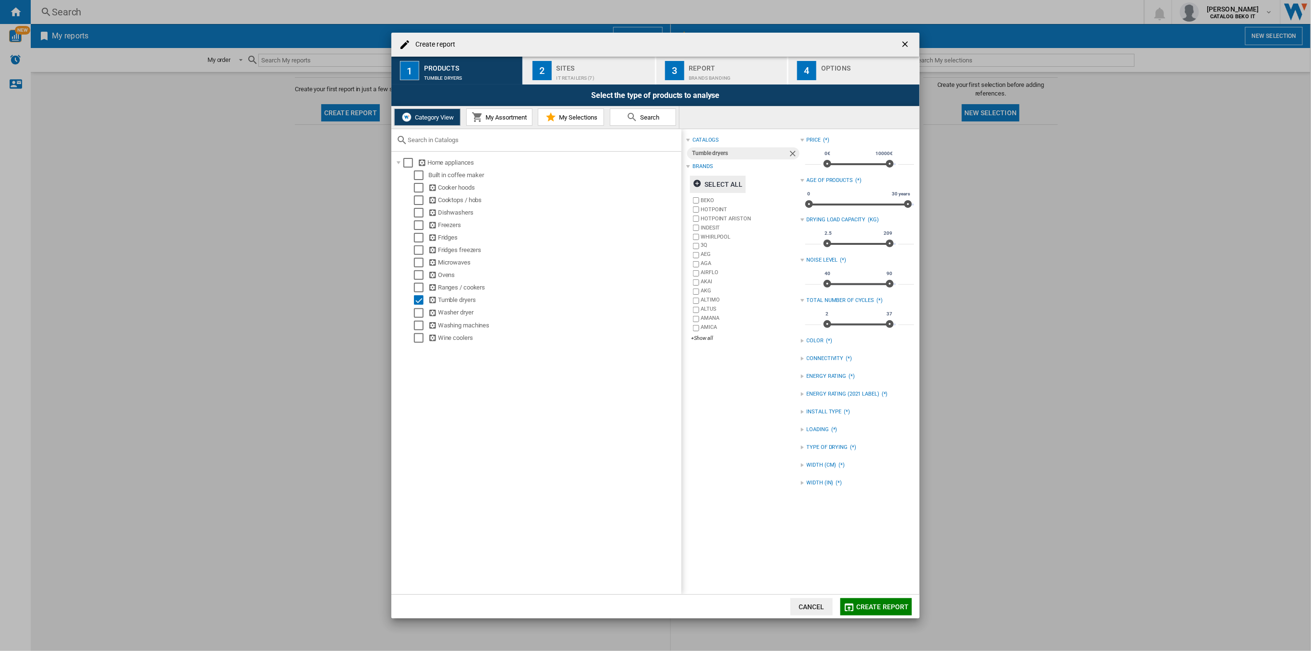
click at [606, 67] on div "Sites" at bounding box center [604, 66] width 95 height 10
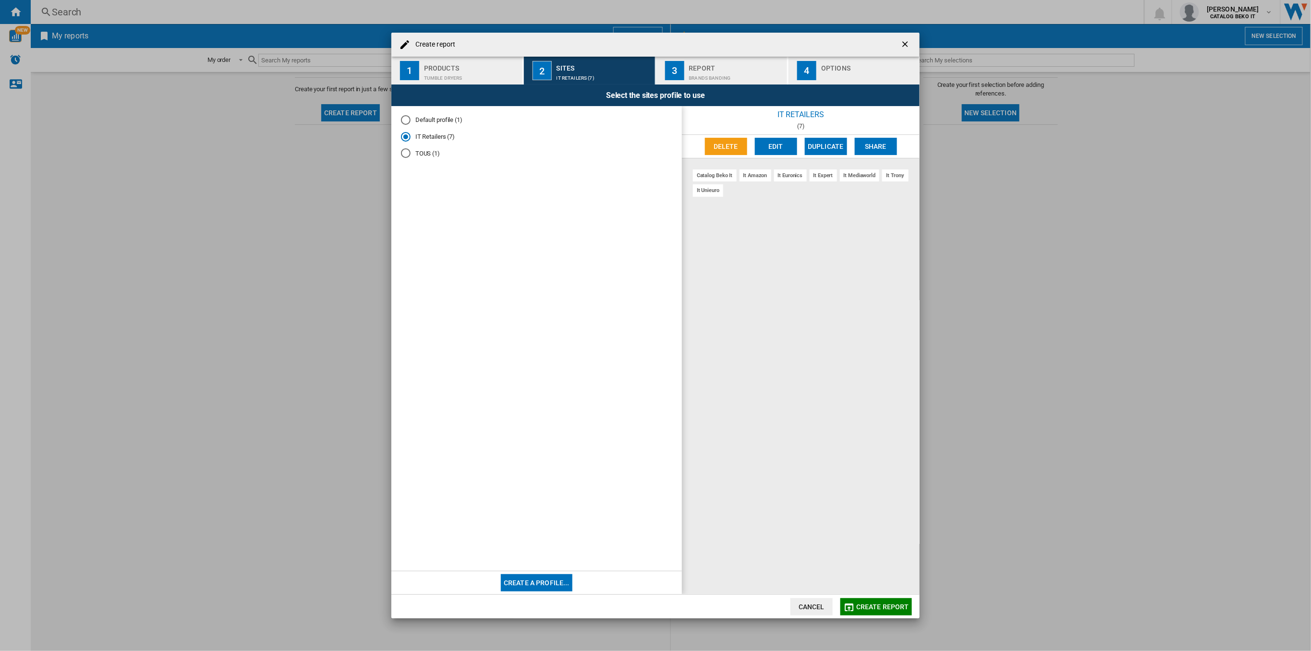
click at [672, 64] on div "3" at bounding box center [674, 70] width 19 height 19
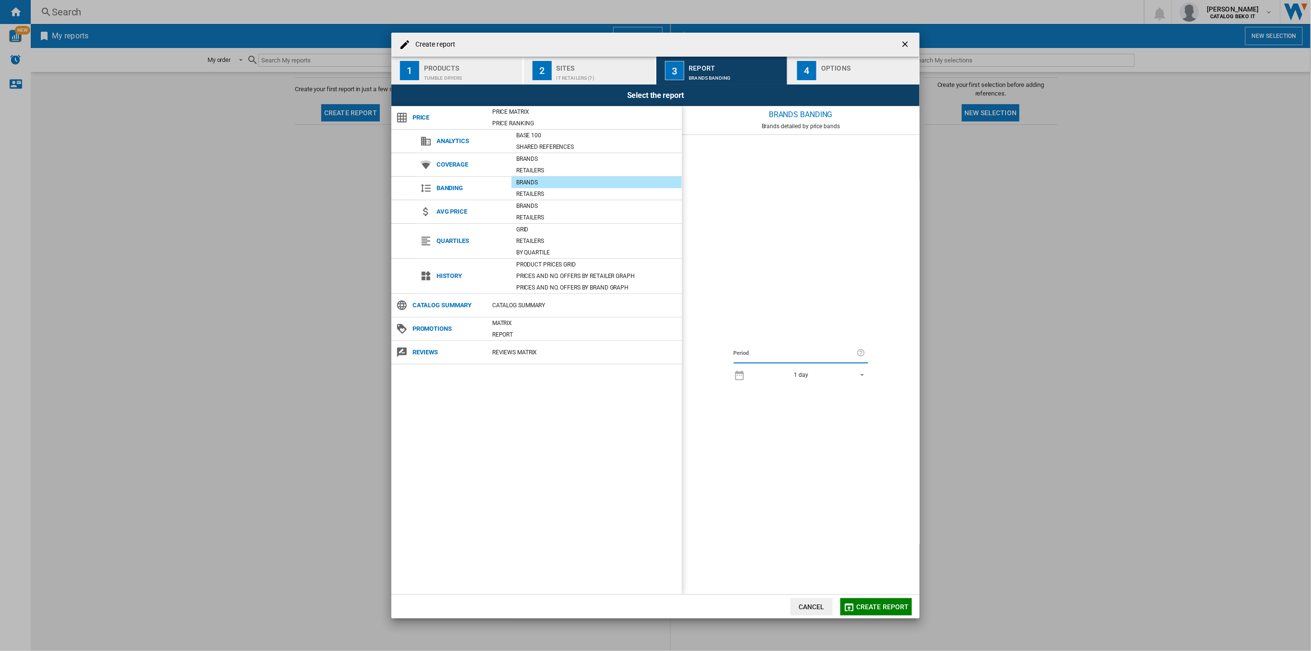
click at [828, 71] on div "button" at bounding box center [868, 76] width 95 height 10
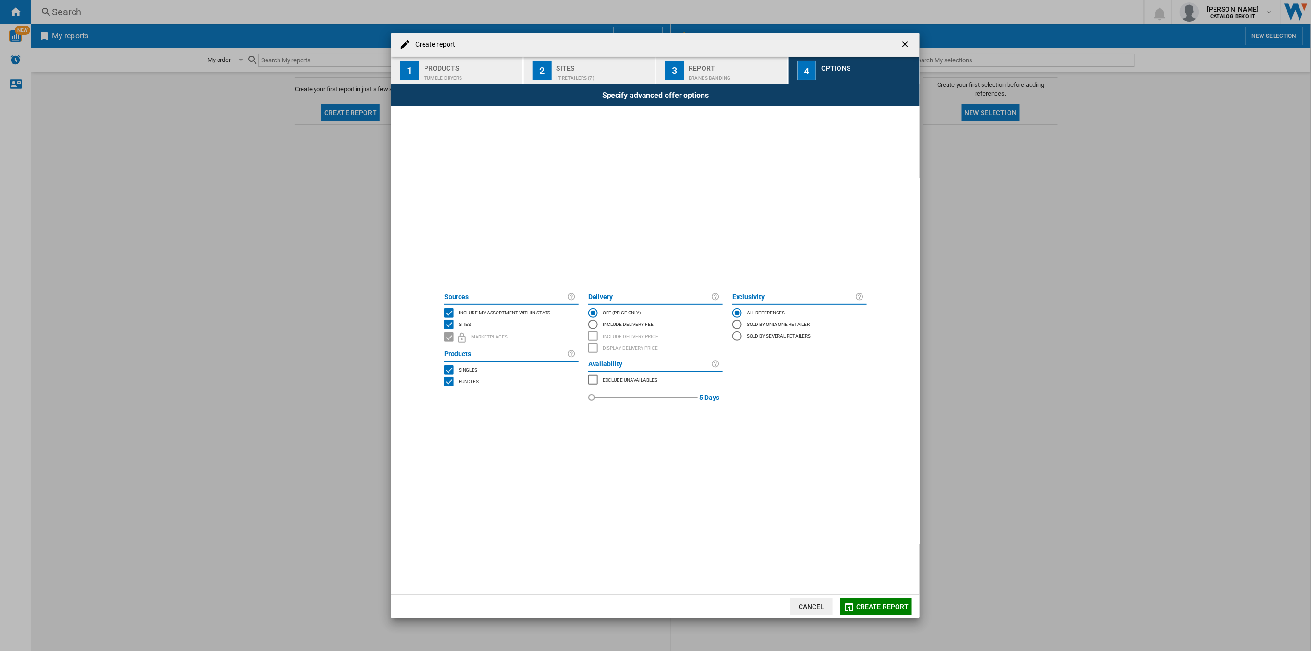
click at [486, 314] on span "Include my assortment within stats" at bounding box center [505, 312] width 92 height 7
click at [865, 611] on button "Create report" at bounding box center [876, 606] width 72 height 17
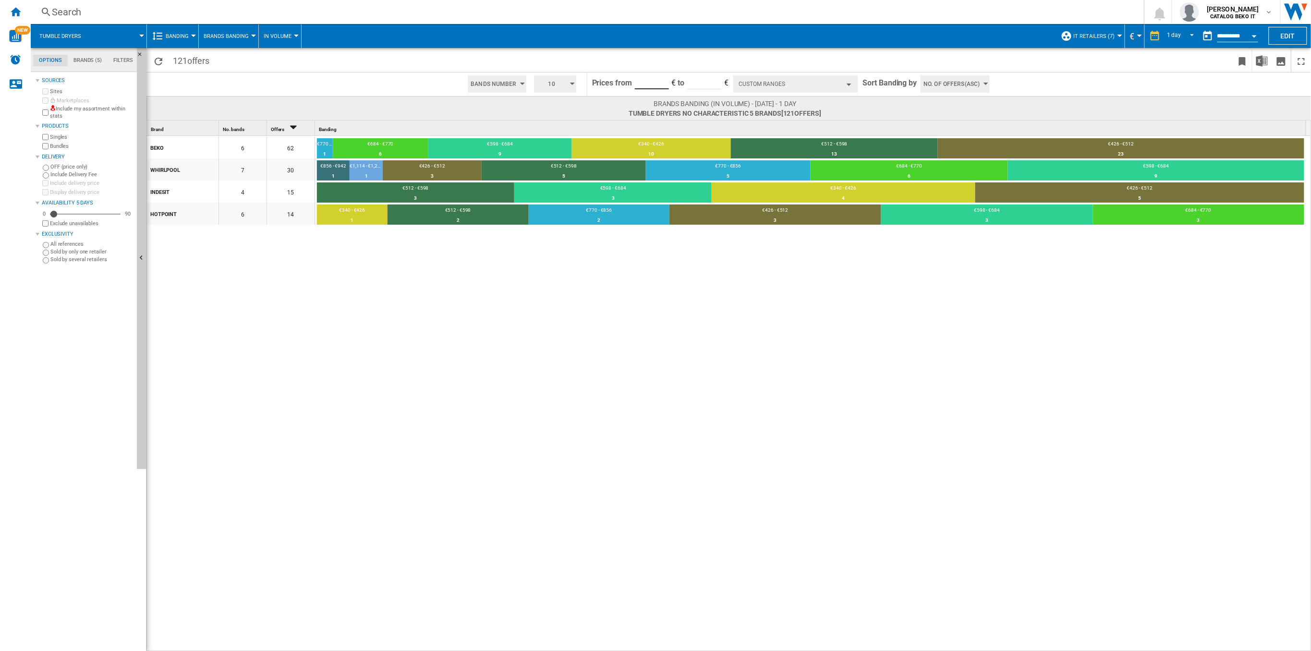
click at [656, 80] on input "***" at bounding box center [652, 82] width 34 height 14
type input "*"
type input "***"
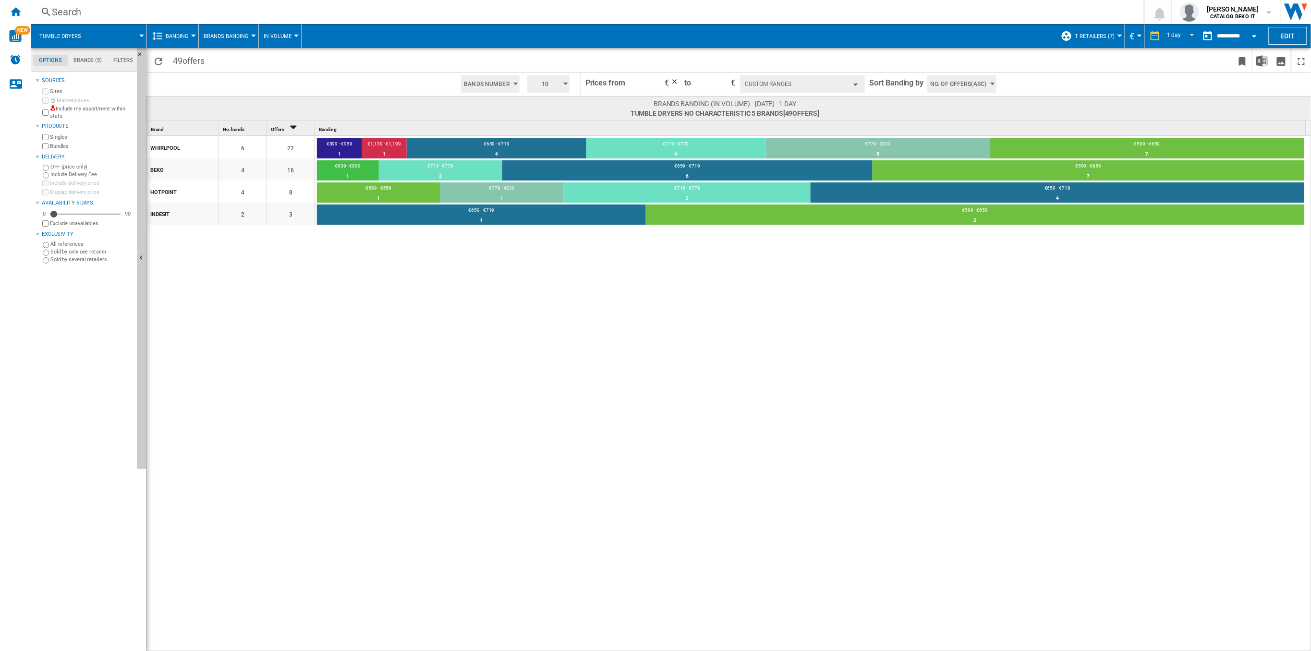
click at [816, 86] on button "Custom Ranges" at bounding box center [802, 83] width 125 height 17
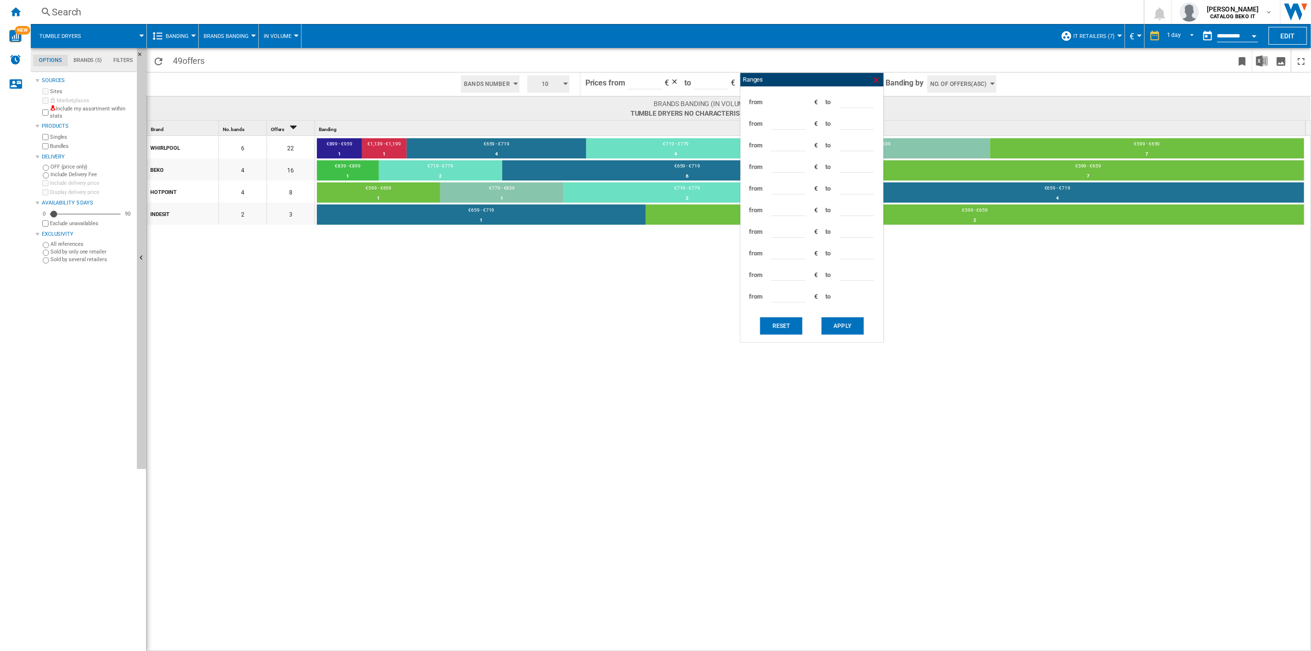
click at [875, 81] on ng-md-icon at bounding box center [877, 80] width 10 height 10
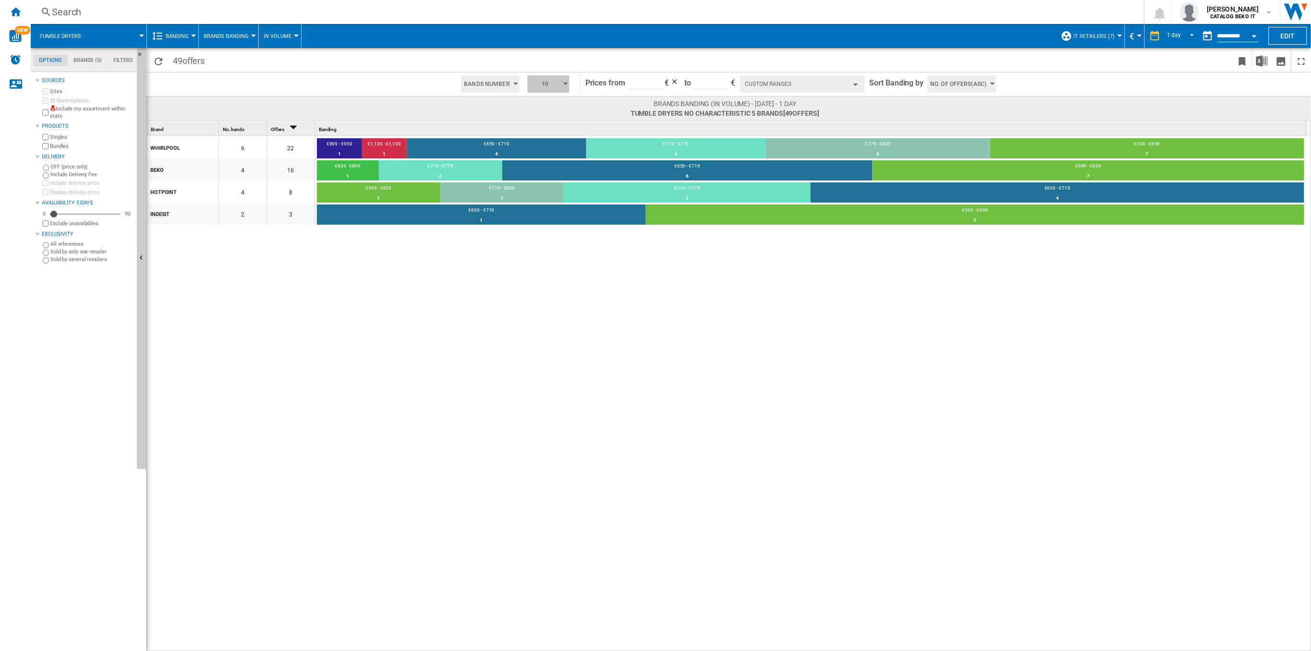
click at [559, 84] on button "10" at bounding box center [548, 83] width 42 height 17
click at [550, 99] on button "3" at bounding box center [550, 102] width 46 height 10
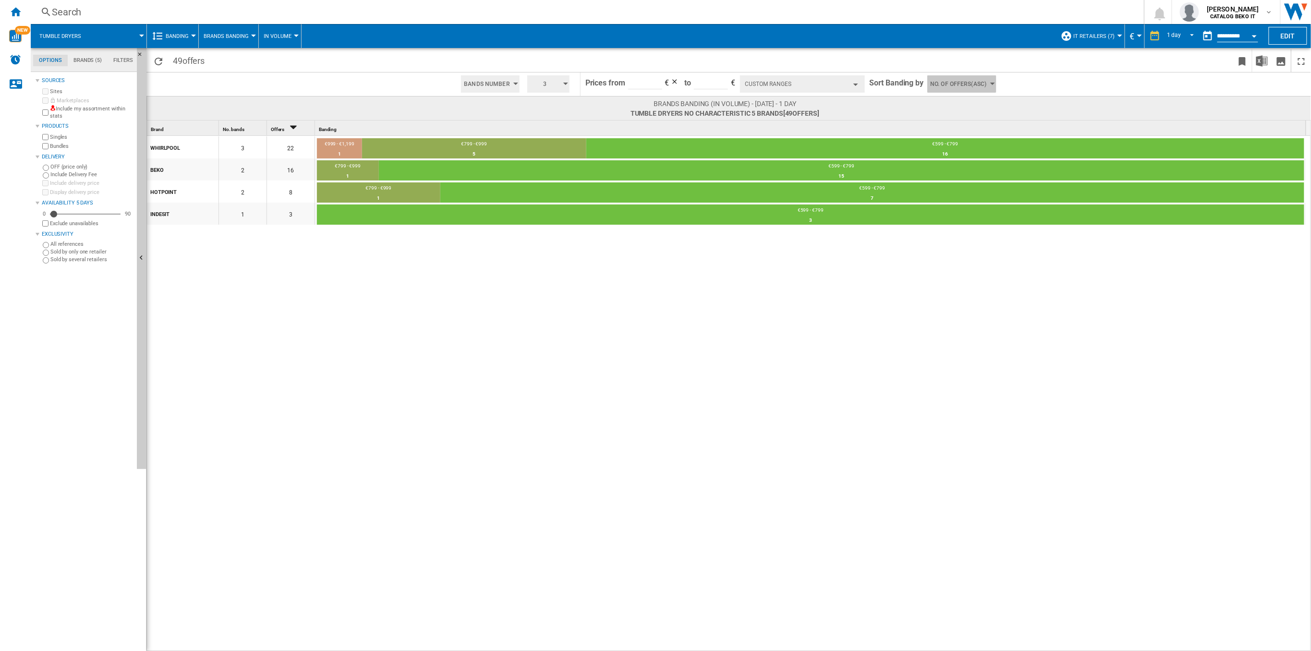
click at [986, 85] on button "No. of offers(Asc)" at bounding box center [961, 83] width 69 height 17
click at [973, 110] on span "No. of offers(Desc)" at bounding box center [956, 111] width 49 height 7
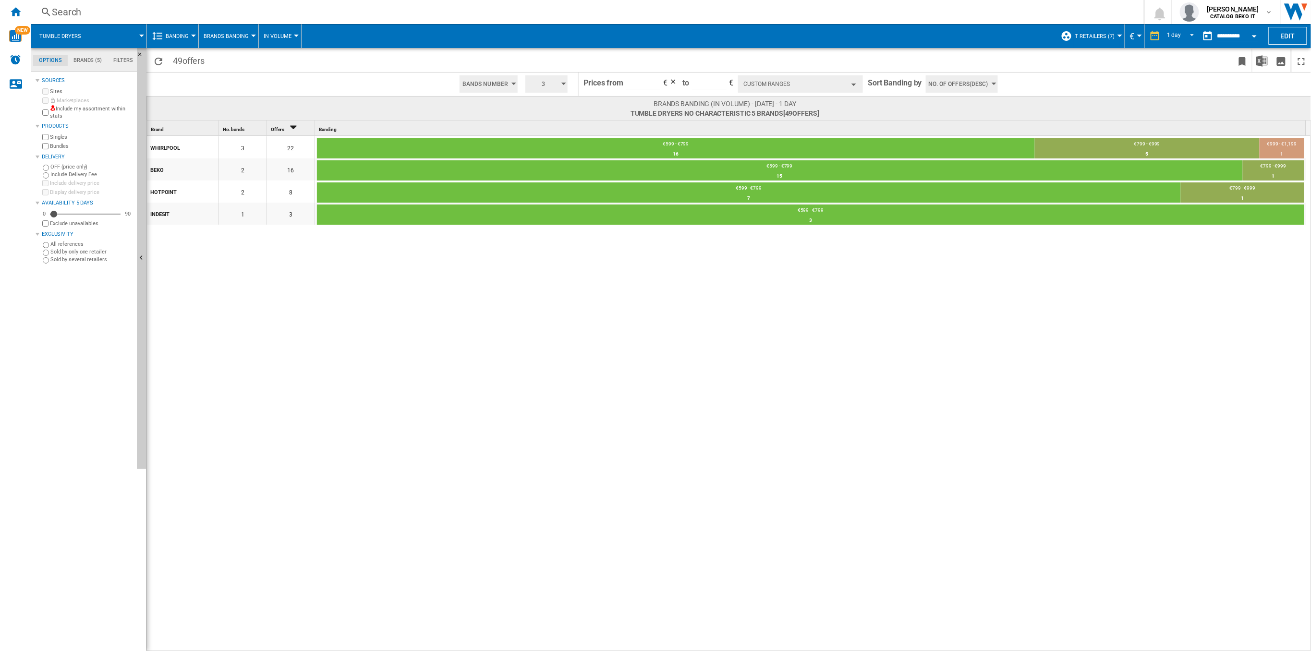
click at [774, 79] on button "Custom Ranges" at bounding box center [800, 83] width 125 height 17
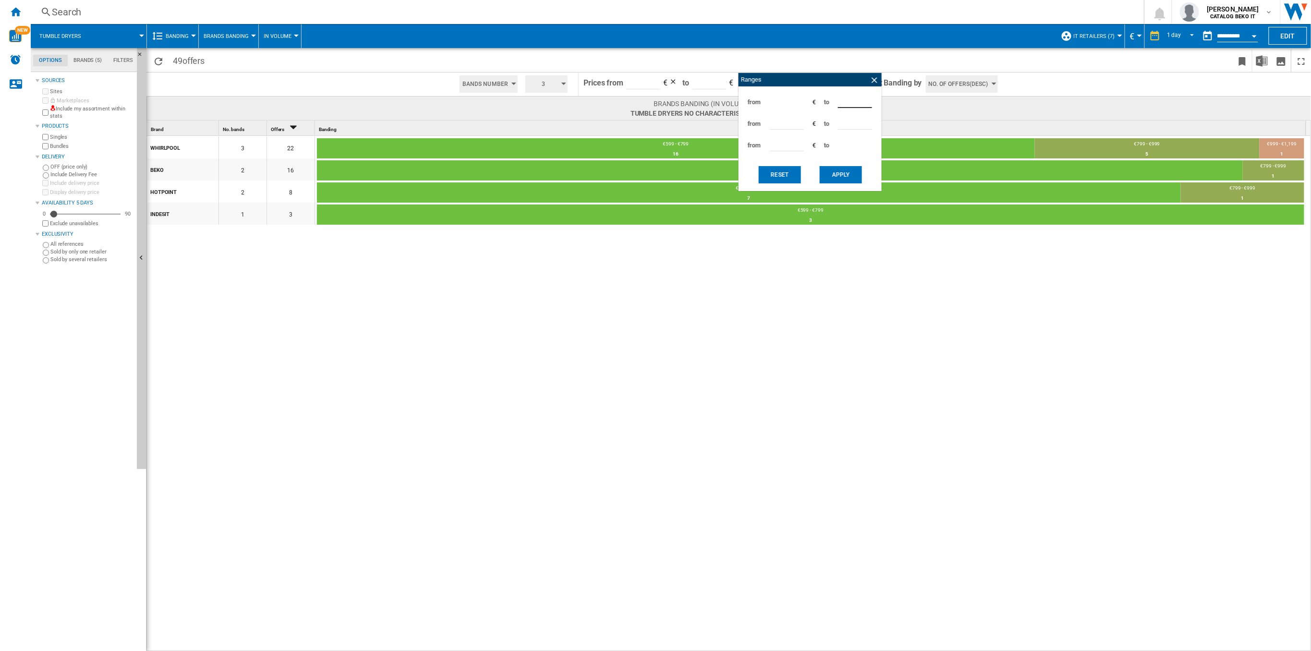
drag, startPoint x: 852, startPoint y: 101, endPoint x: 805, endPoint y: 102, distance: 46.1
click at [805, 102] on div "from *** € to ***" at bounding box center [810, 102] width 134 height 22
type input "***"
click at [786, 122] on input "***" at bounding box center [787, 122] width 34 height 14
type input "*"
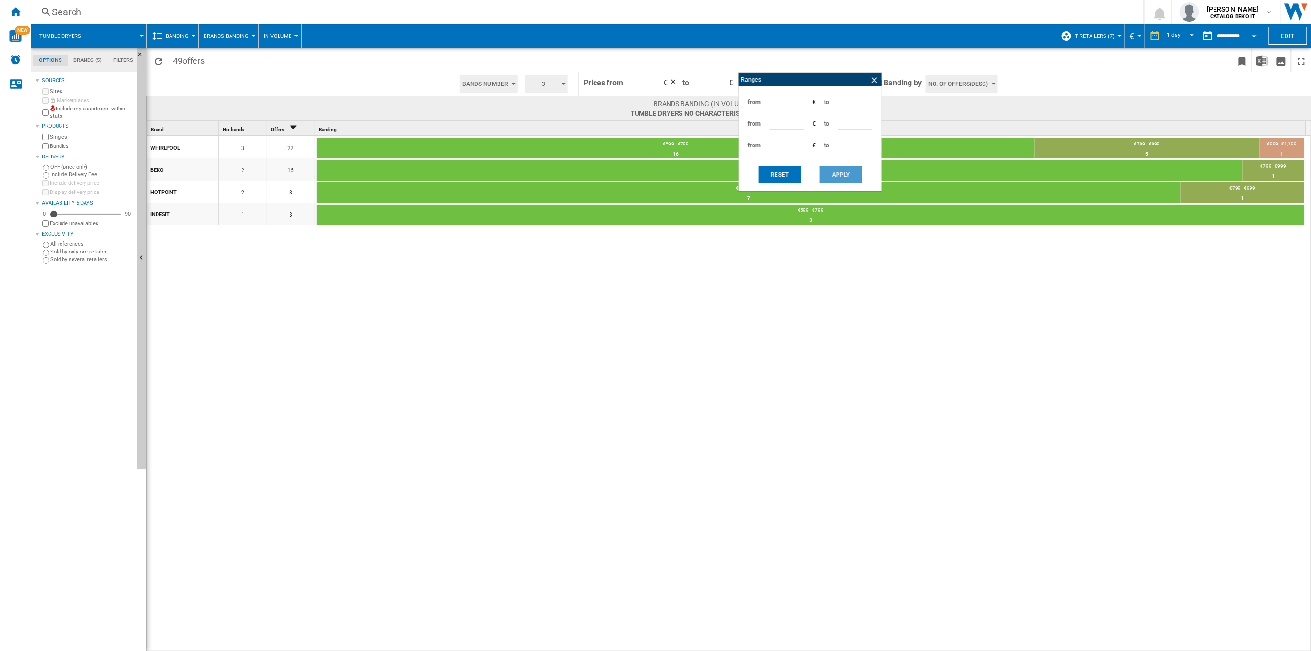
click at [835, 178] on button "Apply" at bounding box center [841, 174] width 42 height 17
type input "***"
click at [796, 126] on input "***" at bounding box center [787, 122] width 34 height 14
click at [782, 180] on button "Reset" at bounding box center [780, 174] width 42 height 17
click at [851, 97] on input "***" at bounding box center [855, 101] width 34 height 14
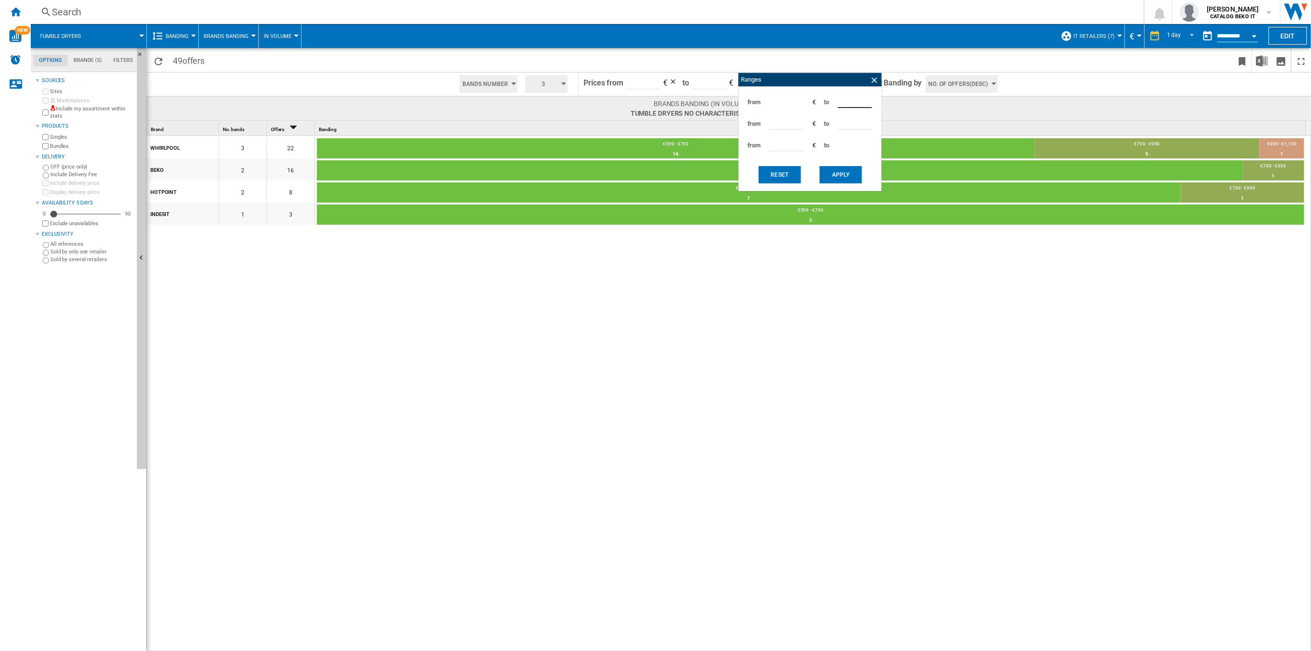
click at [781, 177] on button "Reset" at bounding box center [780, 174] width 42 height 17
click at [878, 78] on ng-md-icon at bounding box center [875, 80] width 10 height 10
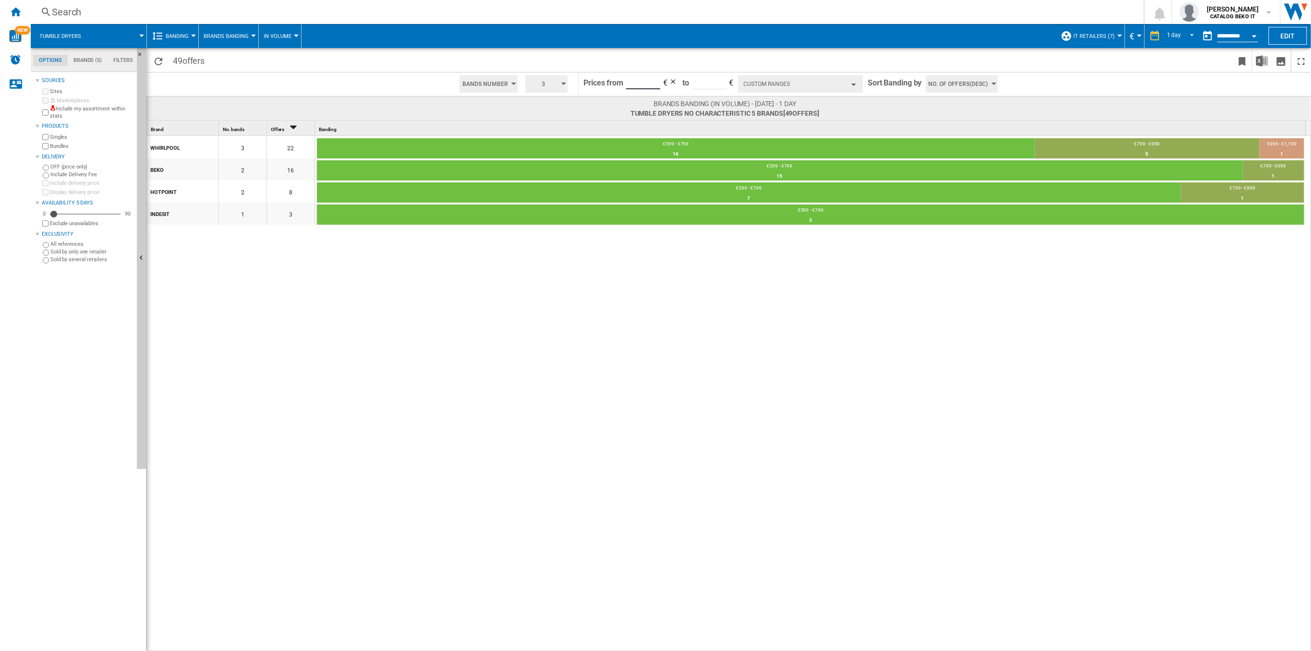
click at [643, 85] on input "***" at bounding box center [643, 82] width 34 height 14
type input "*"
type input "***"
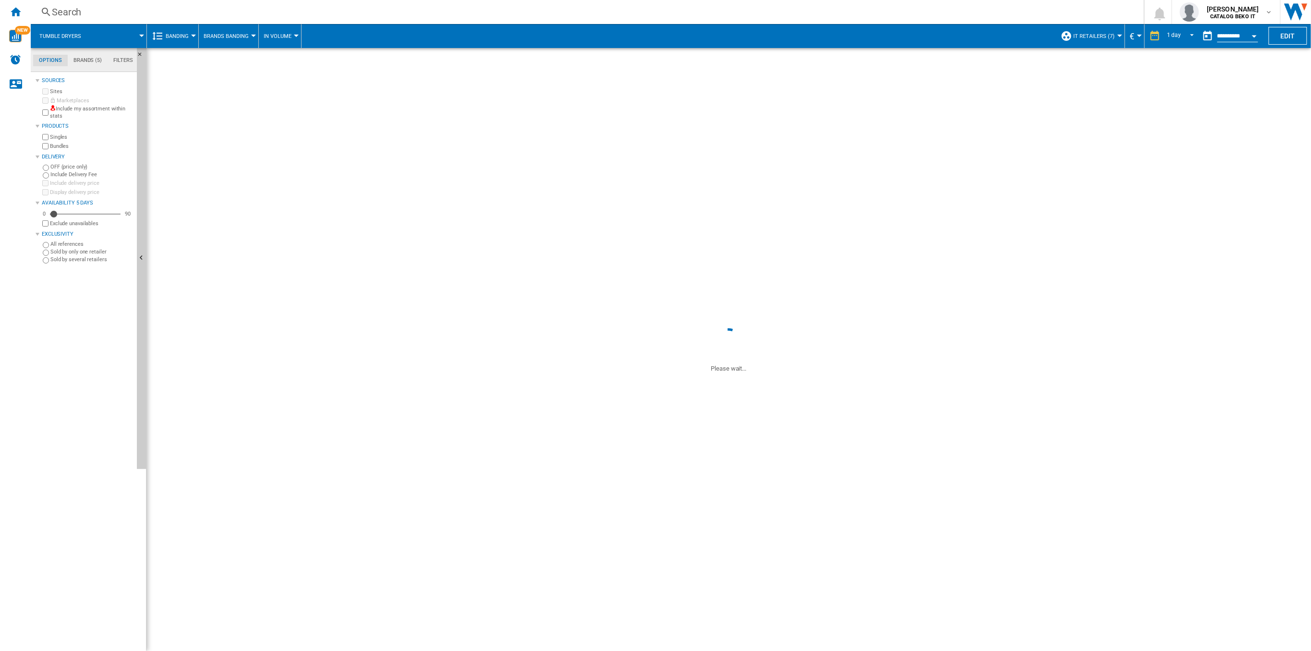
click at [803, 81] on button "Custom Ranges" at bounding box center [800, 83] width 125 height 17
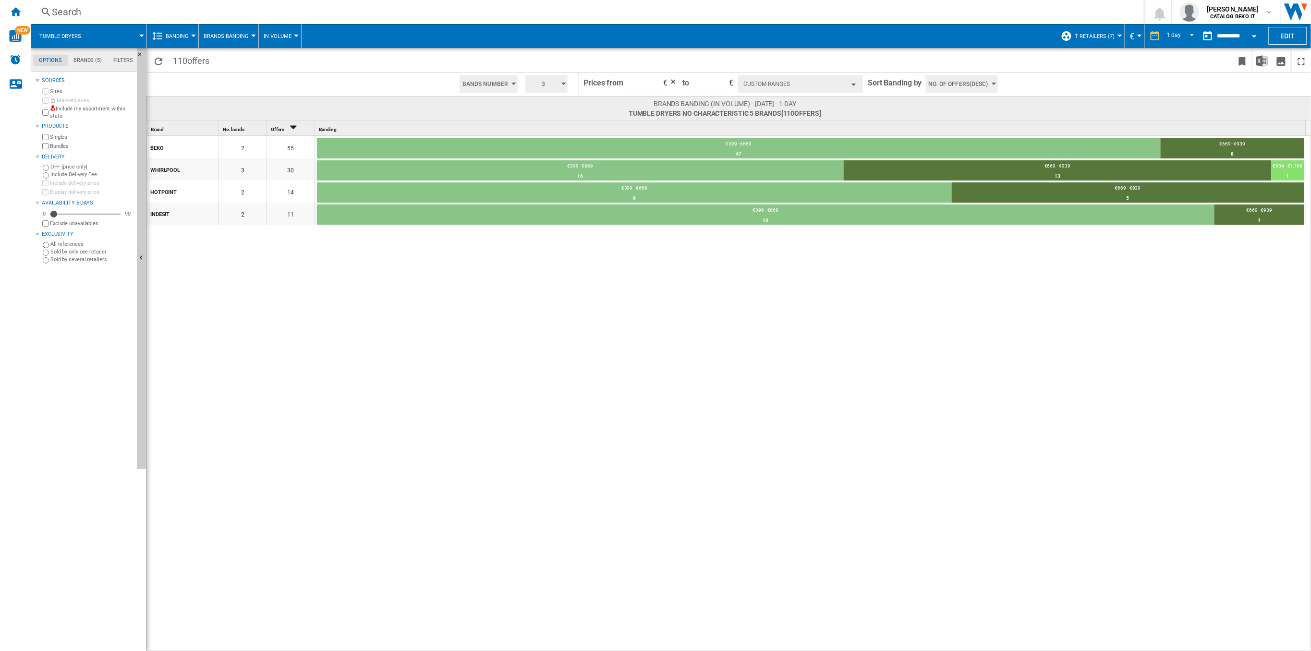
click at [803, 81] on button "Custom Ranges" at bounding box center [800, 83] width 125 height 17
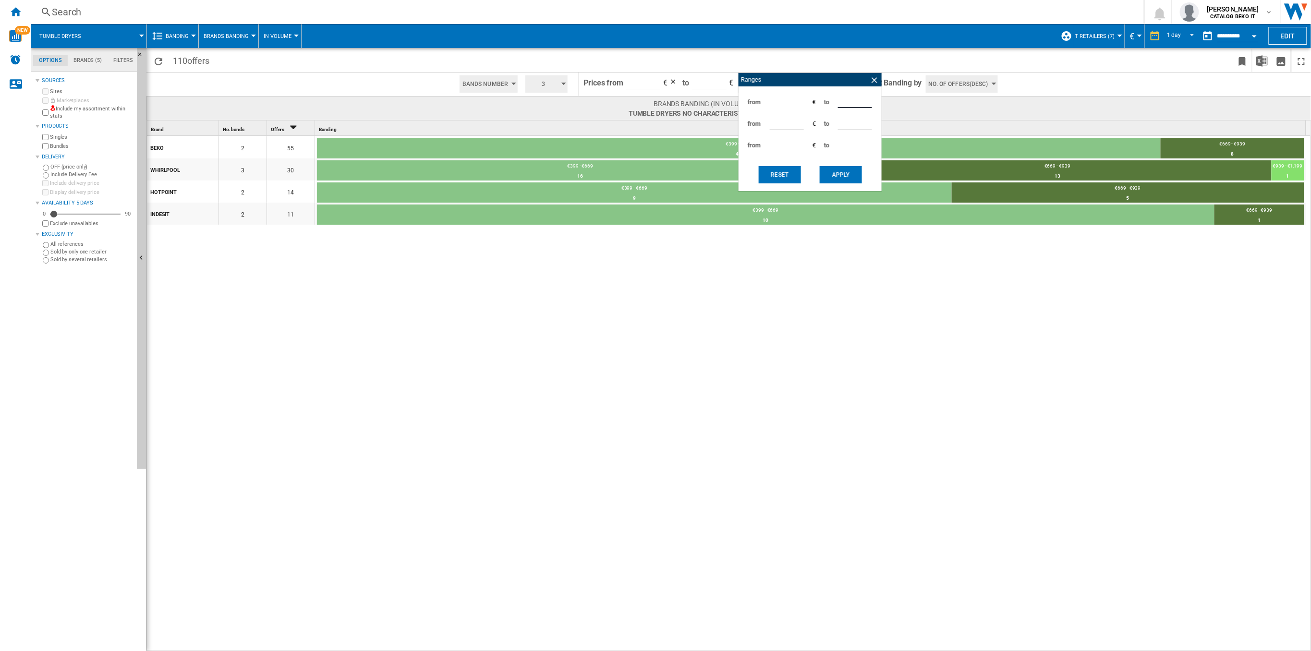
click at [851, 101] on input "***" at bounding box center [855, 101] width 34 height 14
type input "*"
type input "***"
click at [781, 119] on input "***" at bounding box center [787, 122] width 34 height 14
type input "*"
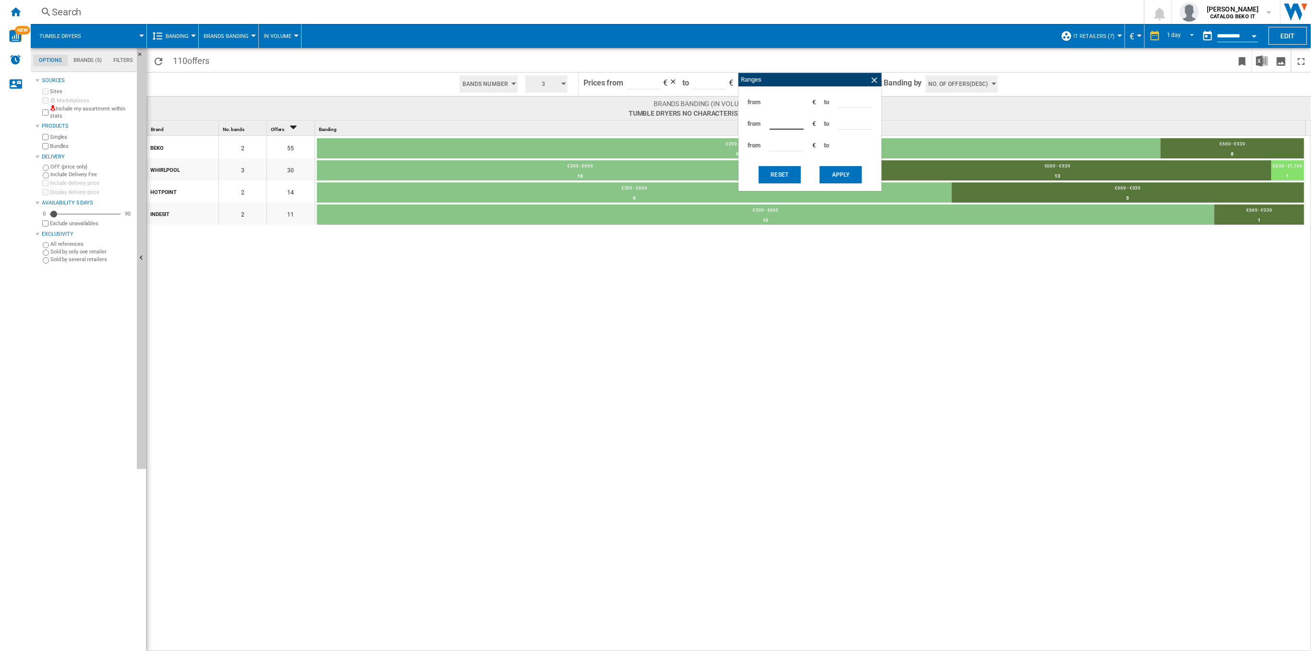
type input "***"
click at [850, 172] on button "Apply" at bounding box center [841, 174] width 42 height 17
